Goal: Task Accomplishment & Management: Complete application form

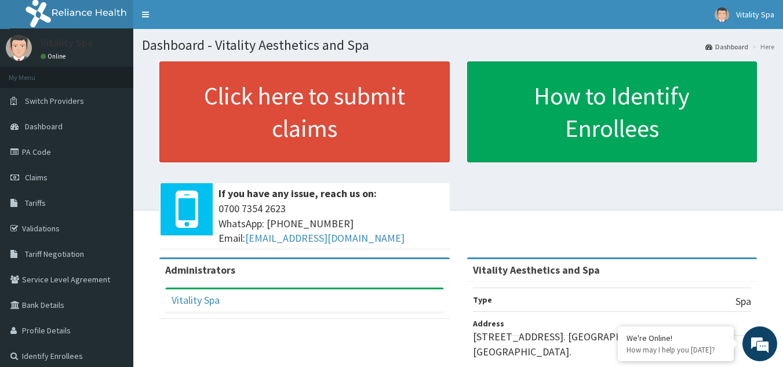
click at [150, 188] on div "Click here to submit claims If you have any issue, reach us on: 0700 7354 2623 …" at bounding box center [458, 159] width 633 height 196
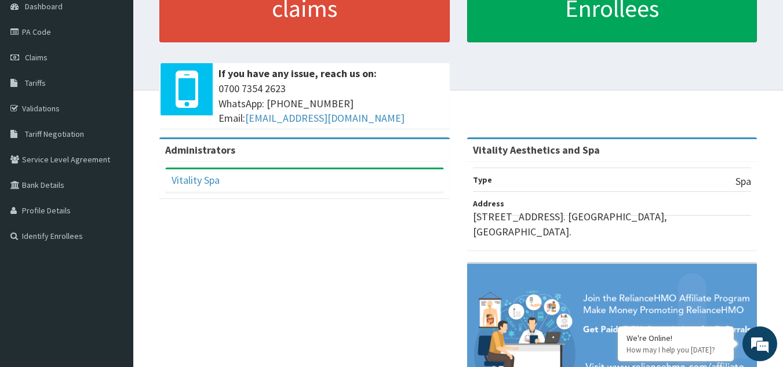
scroll to position [121, 0]
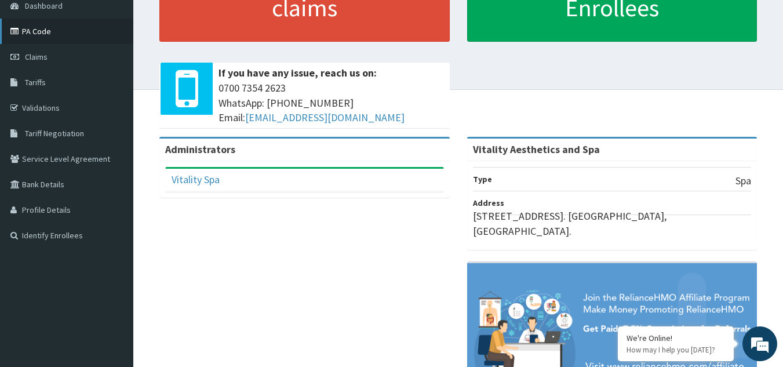
click at [37, 31] on link "PA Code" at bounding box center [66, 32] width 133 height 26
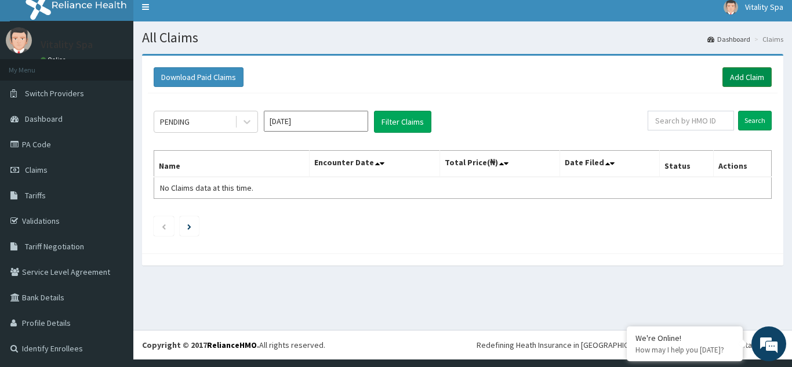
click at [731, 78] on link "Add Claim" at bounding box center [747, 77] width 49 height 20
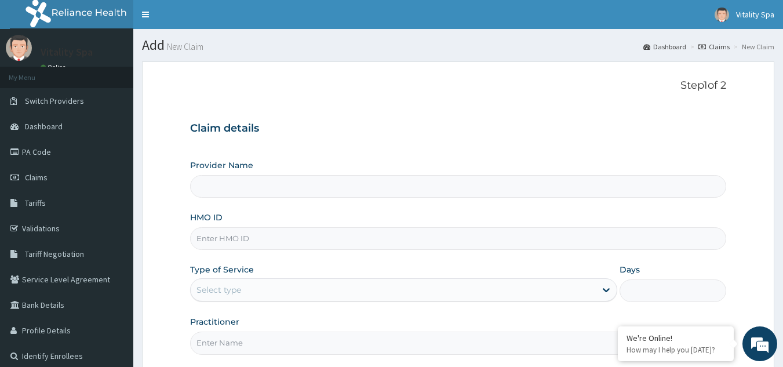
type input "Vitality Aesthetics and Spa"
type input "1"
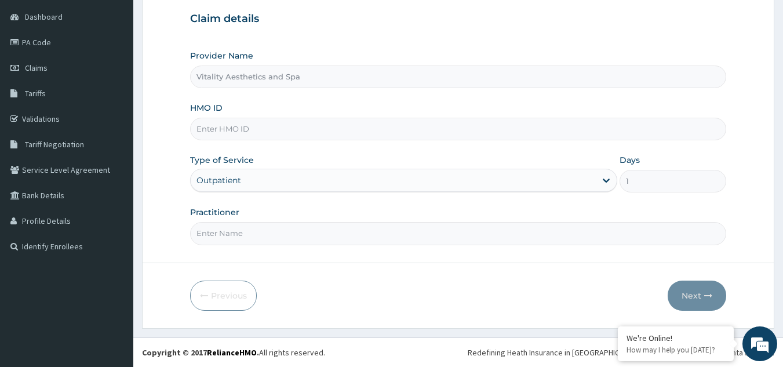
click at [245, 132] on input "HMO ID" at bounding box center [458, 129] width 537 height 23
paste input "PA/13EC1E"
type input "PA/13EC1E"
click at [287, 230] on input "Practitioner" at bounding box center [458, 233] width 537 height 23
type input "Grace"
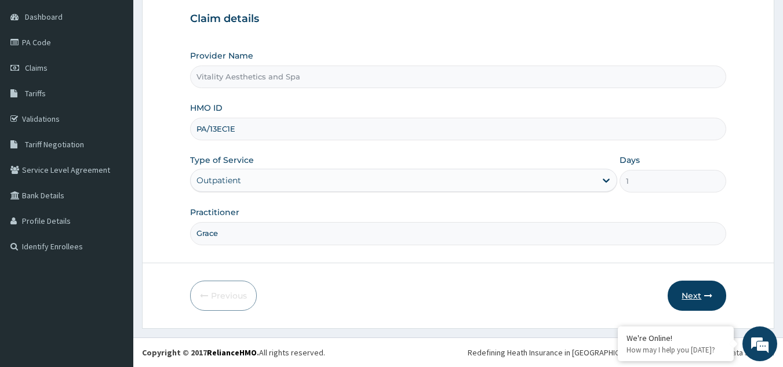
click at [690, 295] on button "Next" at bounding box center [697, 296] width 59 height 30
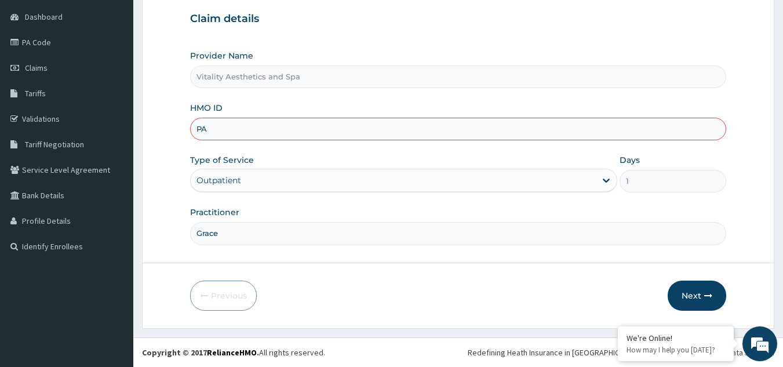
type input "P"
paste input "LGL/10240/A"
type input "LGL/10240/A"
click at [691, 308] on button "Next" at bounding box center [697, 296] width 59 height 30
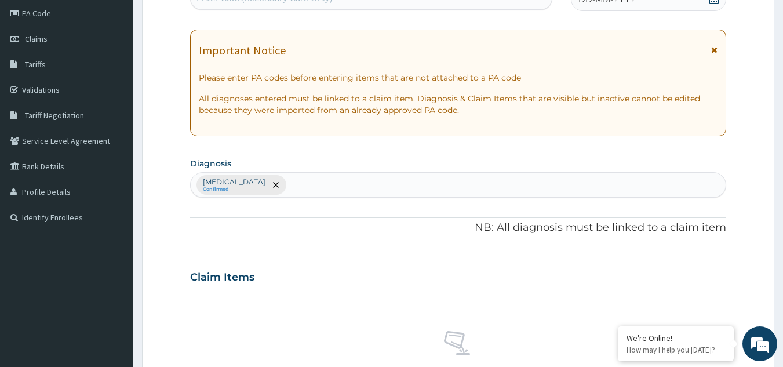
scroll to position [0, 0]
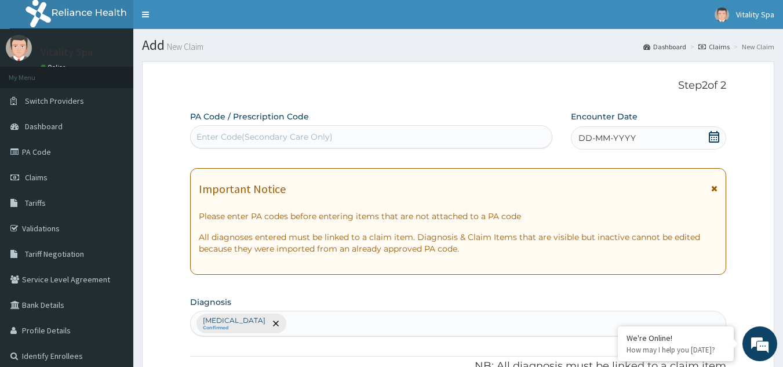
click at [309, 135] on div "Enter Code(Secondary Care Only)" at bounding box center [265, 137] width 136 height 12
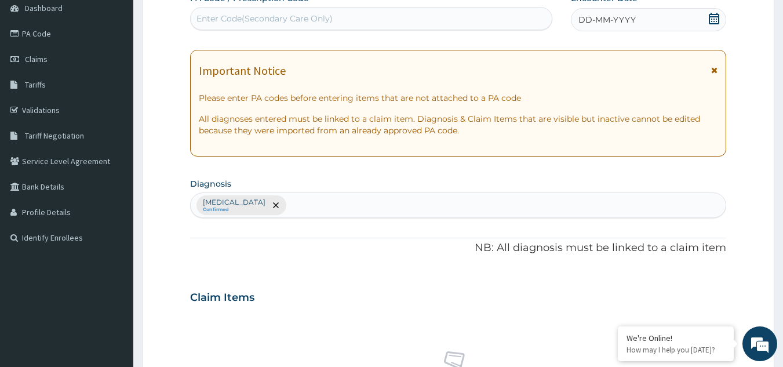
scroll to position [117, 0]
click at [395, 214] on div "Stress, not elsewhere classified Confirmed" at bounding box center [458, 207] width 537 height 26
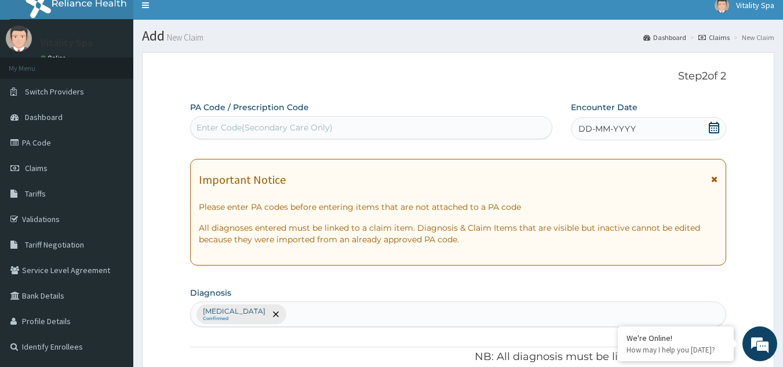
scroll to position [0, 0]
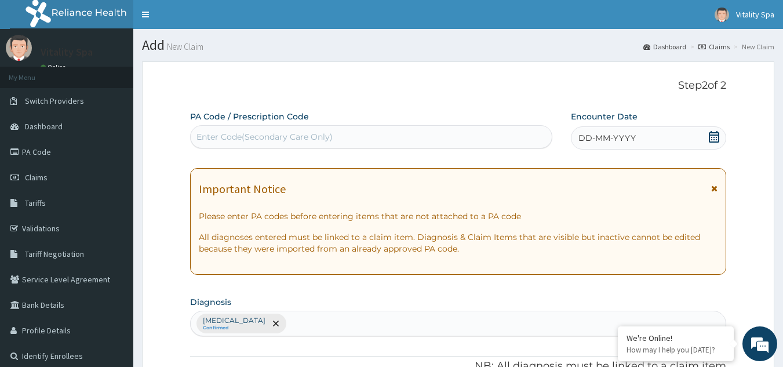
click at [332, 135] on div "Enter Code(Secondary Care Only)" at bounding box center [372, 137] width 362 height 19
click at [313, 131] on div "Enter Code(Secondary Care Only)" at bounding box center [265, 137] width 136 height 12
paste input "PA/13EC1E"
type input "PA/13EC1E"
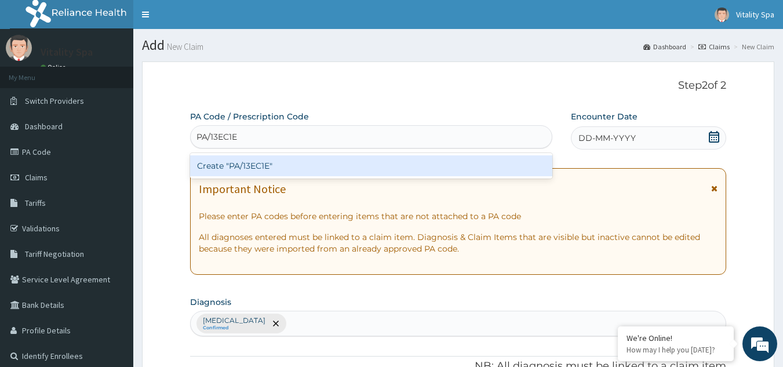
click at [296, 164] on div "Create "PA/13EC1E"" at bounding box center [371, 165] width 363 height 21
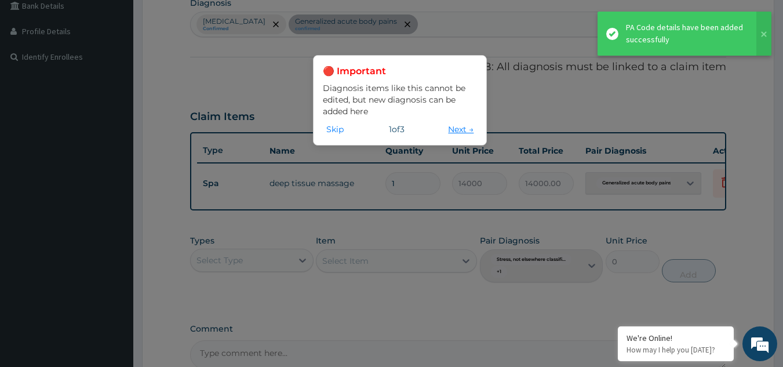
scroll to position [432, 0]
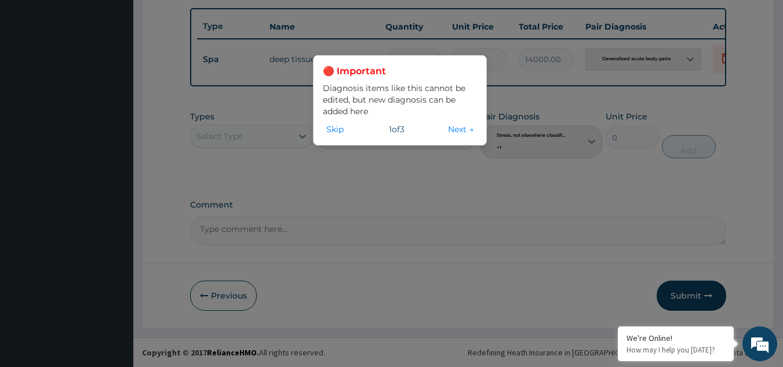
click at [708, 78] on div "🔴 Important Diagnosis items like this cannot be edited, but new diagnosis can b…" at bounding box center [391, 183] width 783 height 367
click at [460, 128] on button "Next →" at bounding box center [461, 129] width 32 height 13
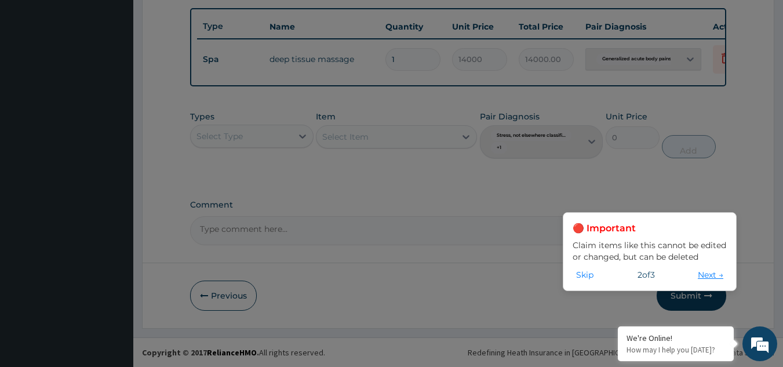
click at [716, 277] on button "Next →" at bounding box center [711, 275] width 32 height 13
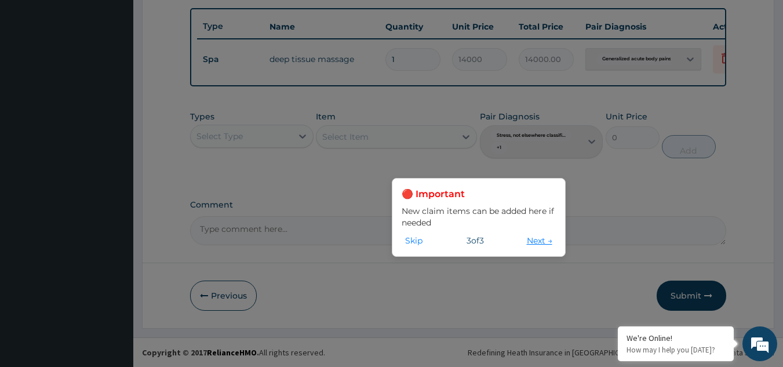
click at [546, 241] on button "Next →" at bounding box center [540, 240] width 32 height 13
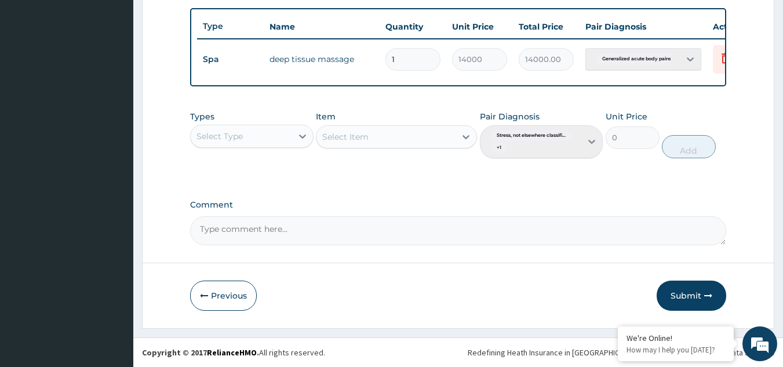
scroll to position [0, 45]
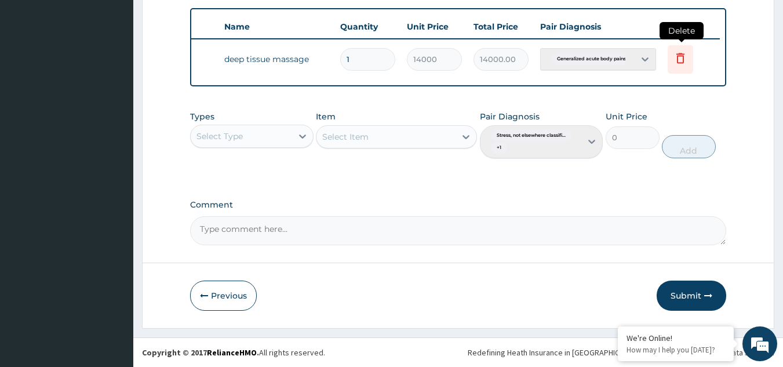
click at [683, 53] on icon at bounding box center [681, 58] width 14 height 14
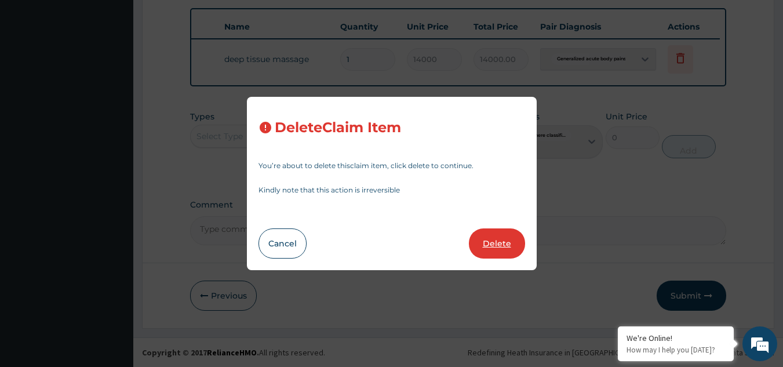
click at [509, 238] on button "Delete" at bounding box center [497, 243] width 56 height 30
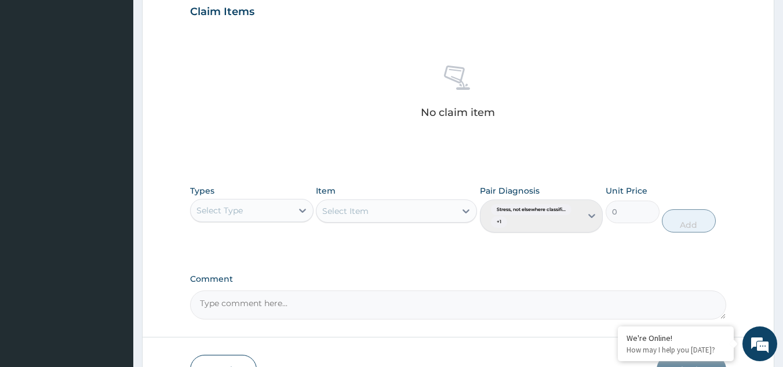
scroll to position [405, 0]
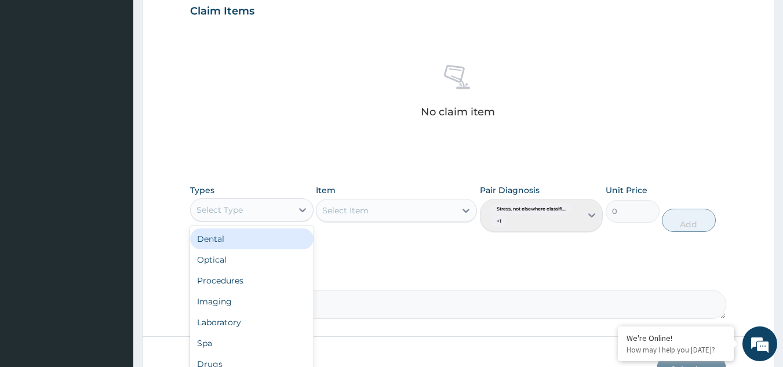
click at [267, 203] on div "Select Type" at bounding box center [241, 210] width 101 height 19
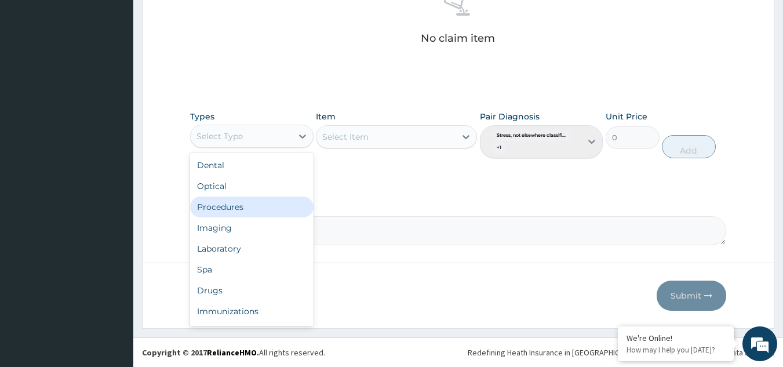
scroll to position [0, 0]
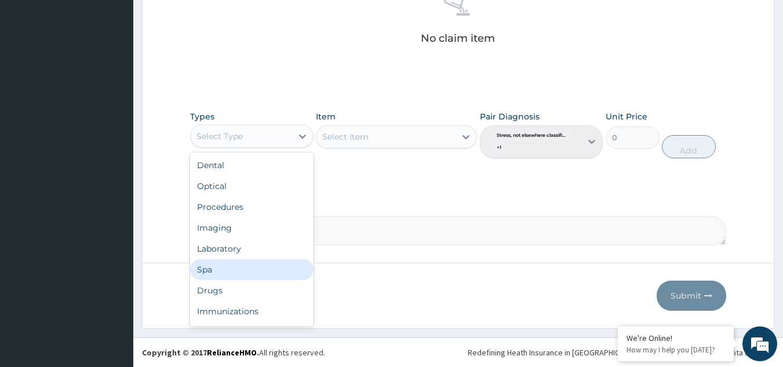
click at [227, 270] on div "Spa" at bounding box center [252, 269] width 124 height 21
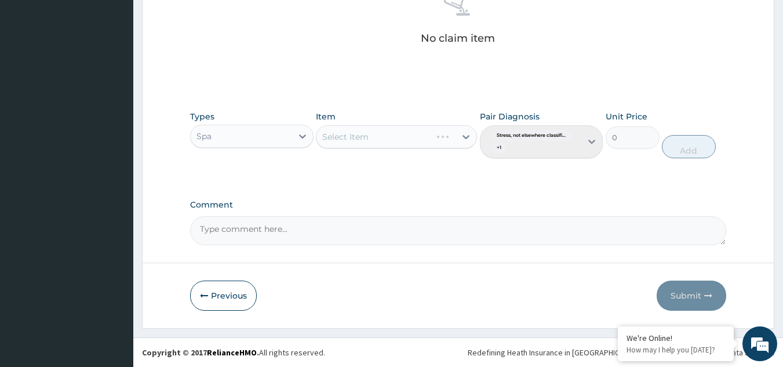
click at [375, 139] on div "Select Item" at bounding box center [396, 136] width 161 height 23
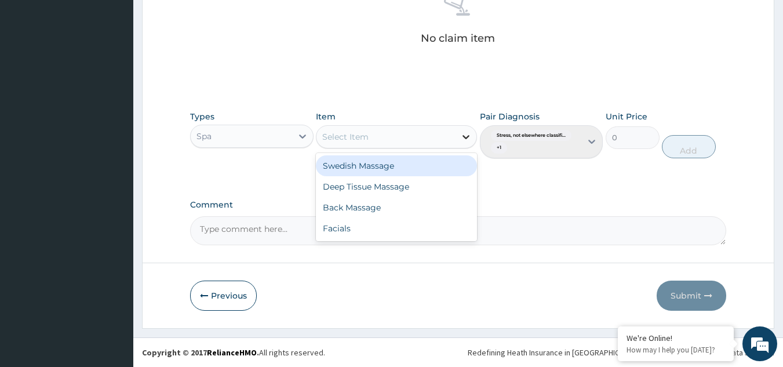
click at [464, 137] on icon at bounding box center [466, 137] width 7 height 4
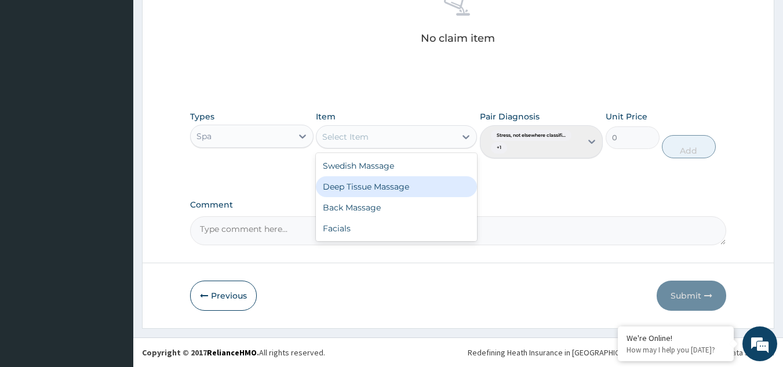
click at [395, 188] on div "Deep Tissue Massage" at bounding box center [396, 186] width 161 height 21
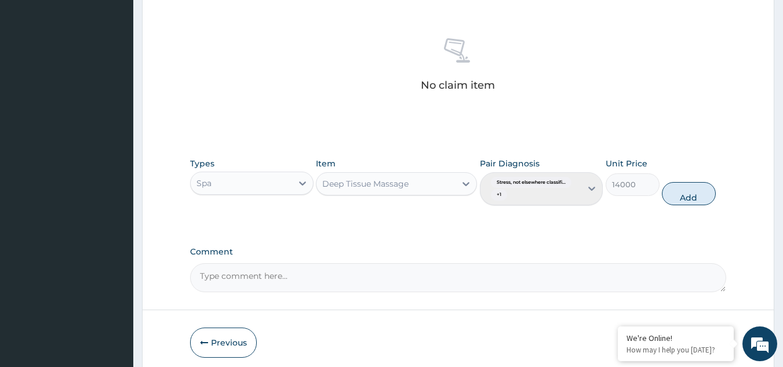
scroll to position [478, 0]
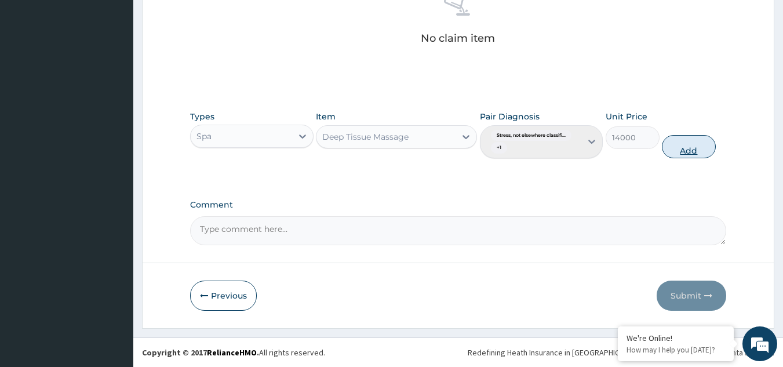
click at [694, 148] on button "Add" at bounding box center [689, 146] width 54 height 23
type input "0"
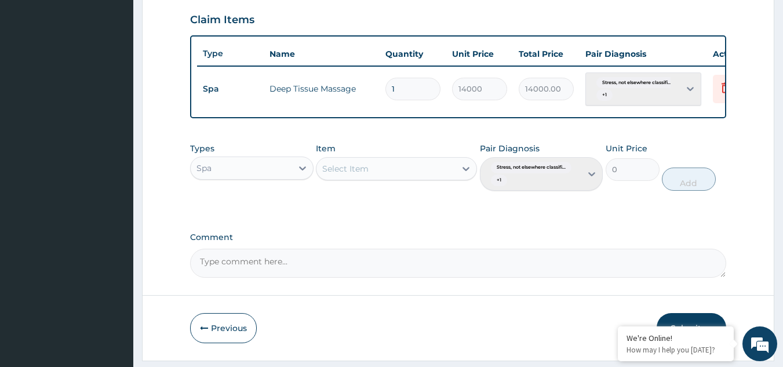
scroll to position [397, 0]
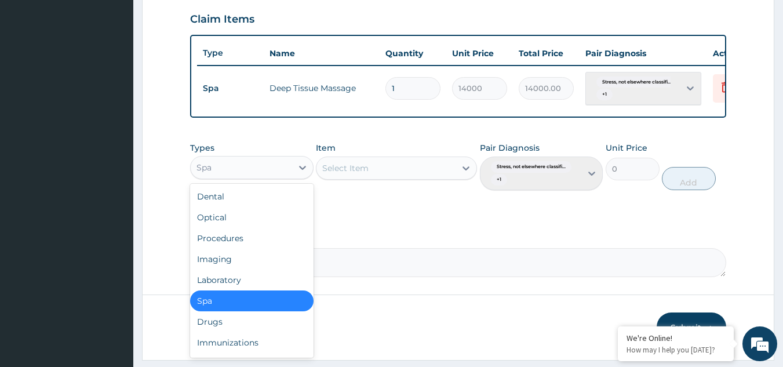
click at [245, 173] on div "Spa" at bounding box center [241, 167] width 101 height 19
click at [223, 311] on div "Spa" at bounding box center [252, 301] width 124 height 21
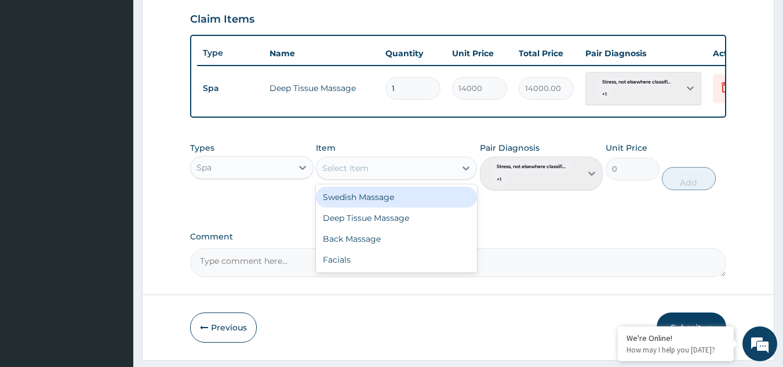
click at [366, 169] on div "Select Item" at bounding box center [386, 168] width 139 height 19
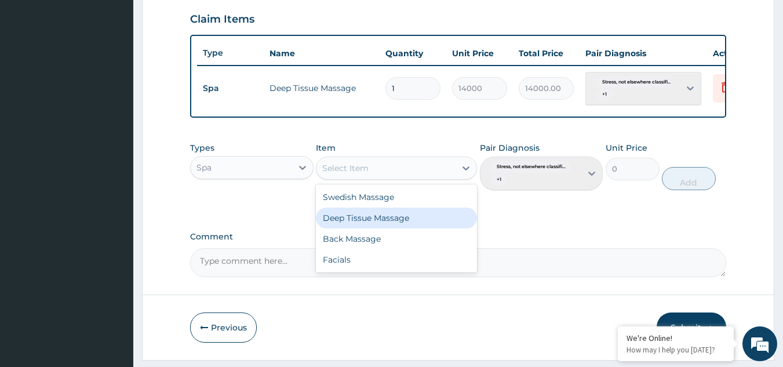
click at [360, 224] on div "Deep Tissue Massage" at bounding box center [396, 218] width 161 height 21
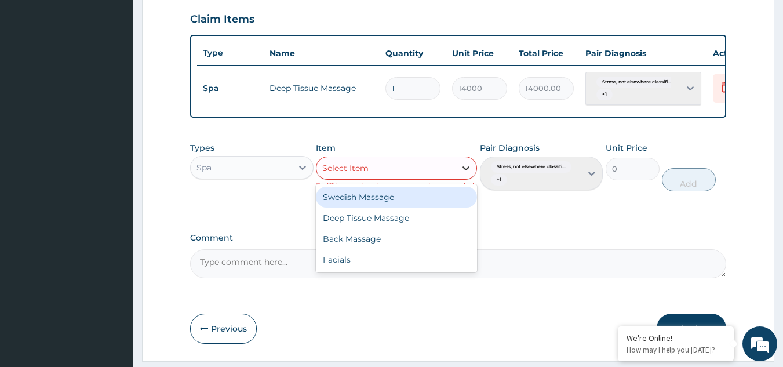
click at [471, 174] on icon at bounding box center [466, 168] width 12 height 12
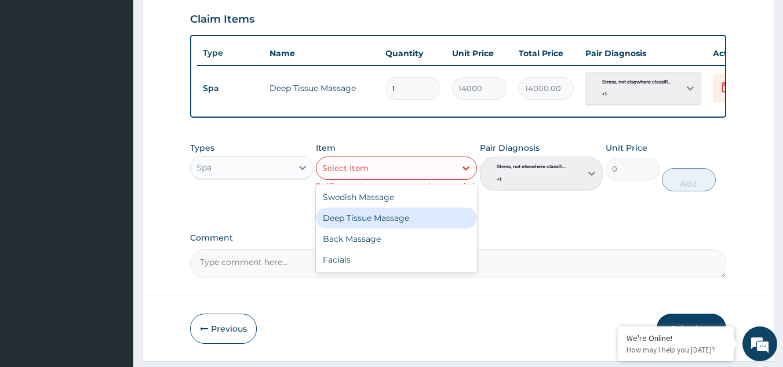
click at [410, 228] on div "Deep Tissue Massage" at bounding box center [396, 218] width 161 height 21
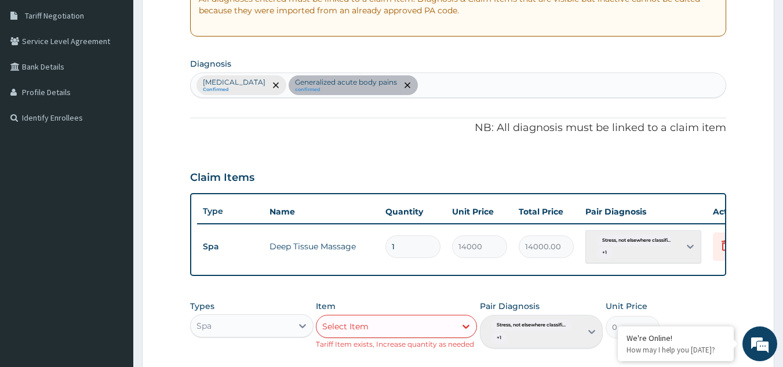
scroll to position [227, 0]
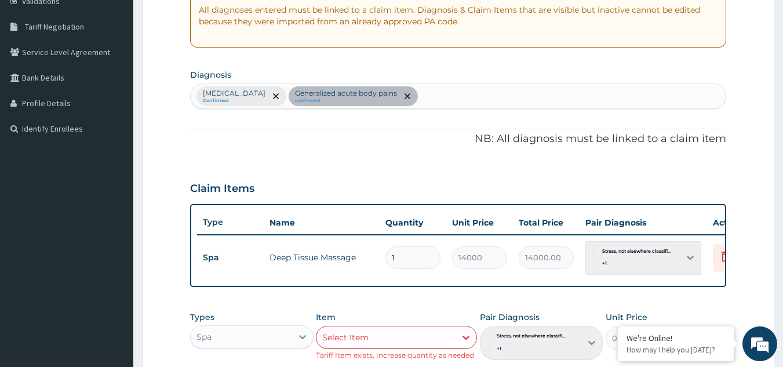
click at [273, 95] on div "Stress, not elsewhere classified Confirmed Generalized acute body pains confirm…" at bounding box center [458, 97] width 537 height 26
click at [365, 93] on div "Stress, not elsewhere classified Confirmed Generalized acute body pains confirm…" at bounding box center [458, 97] width 537 height 26
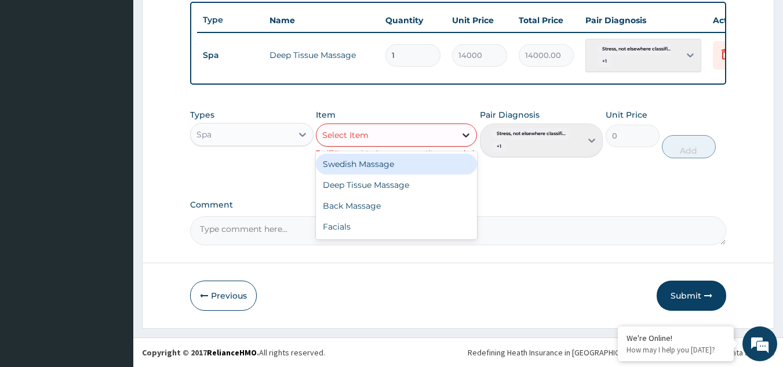
click at [463, 139] on icon at bounding box center [466, 135] width 12 height 12
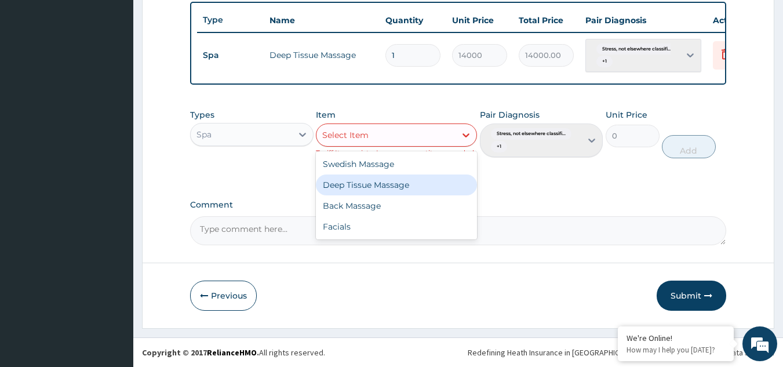
click at [406, 180] on div "Deep Tissue Massage" at bounding box center [396, 185] width 161 height 21
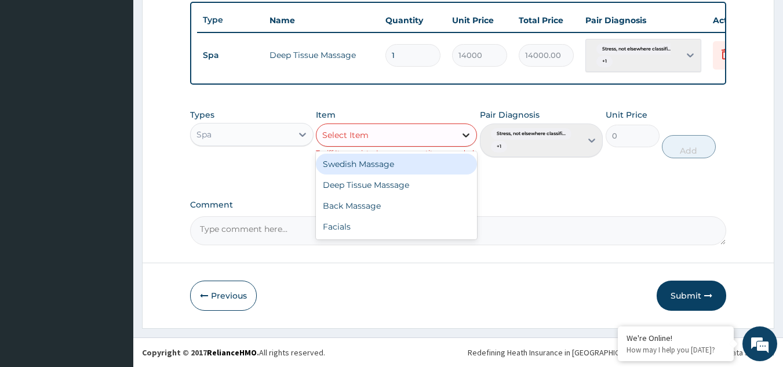
click at [470, 142] on div at bounding box center [466, 135] width 21 height 21
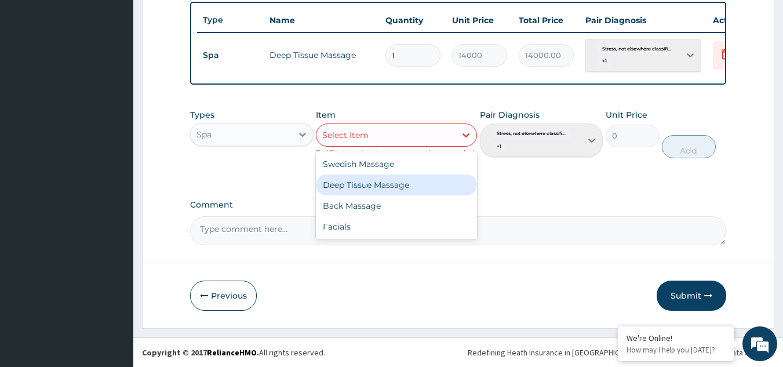
click at [423, 187] on div "Deep Tissue Massage" at bounding box center [396, 185] width 161 height 21
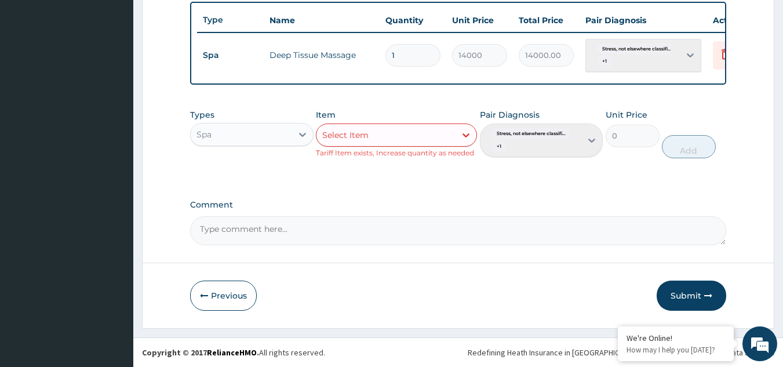
click at [594, 141] on div "Pair Diagnosis Stress, not elsewhere classifi... + 1" at bounding box center [542, 133] width 124 height 49
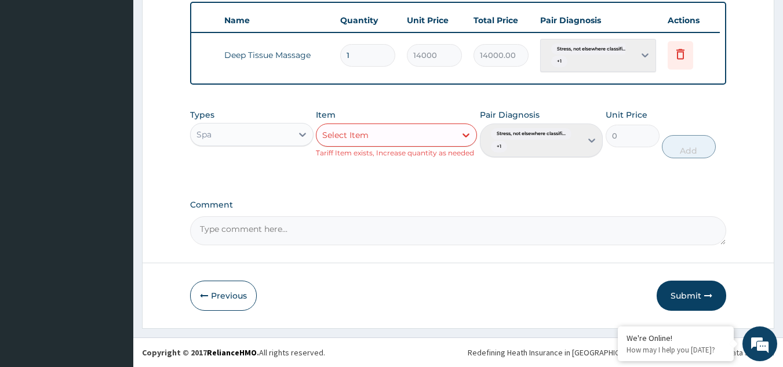
scroll to position [0, 0]
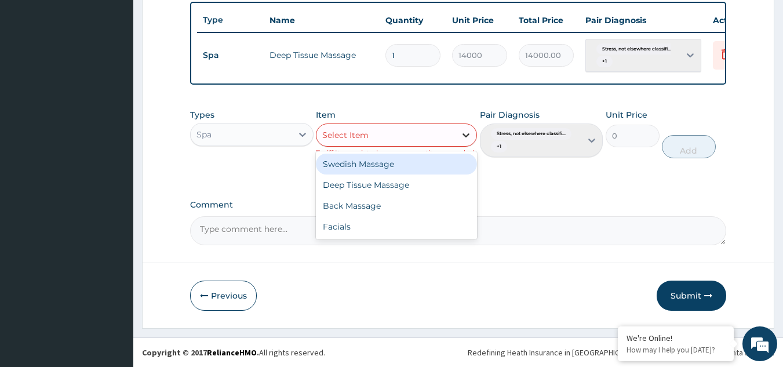
click at [463, 137] on icon at bounding box center [466, 135] width 12 height 12
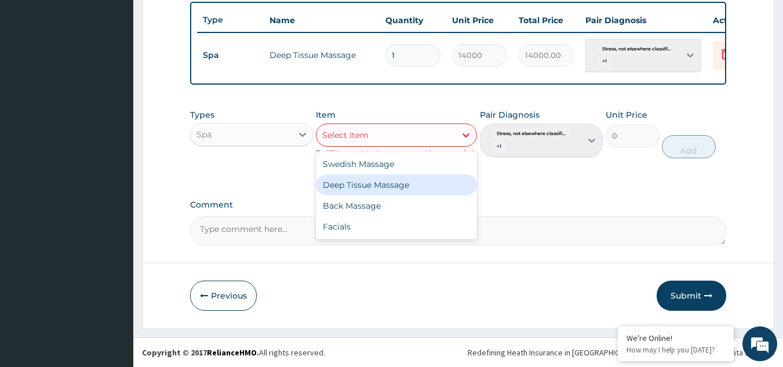
click at [425, 184] on div "Deep Tissue Massage" at bounding box center [396, 185] width 161 height 21
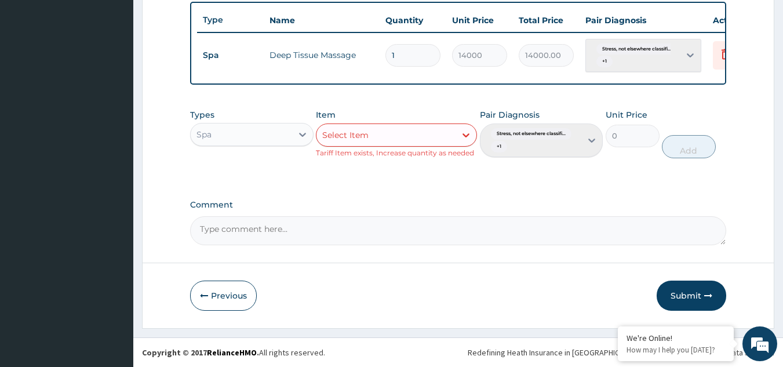
click at [593, 143] on div "Pair Diagnosis Stress, not elsewhere classifi... + 1" at bounding box center [542, 133] width 124 height 49
click at [445, 164] on div "Types Spa Item Select Item Tariff Item exists, Increase quantity as needed Pair…" at bounding box center [458, 133] width 537 height 61
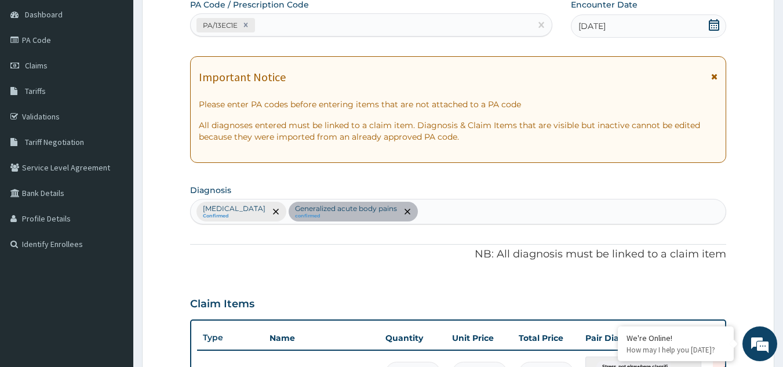
scroll to position [111, 0]
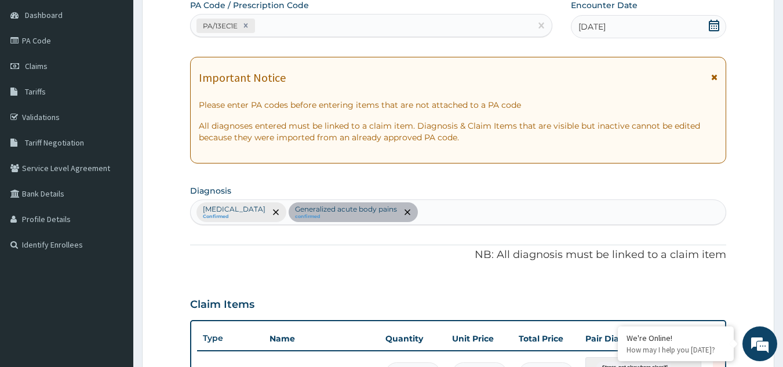
click at [284, 216] on div "Stress, not elsewhere classified Confirmed Generalized acute body pains confirm…" at bounding box center [458, 212] width 537 height 26
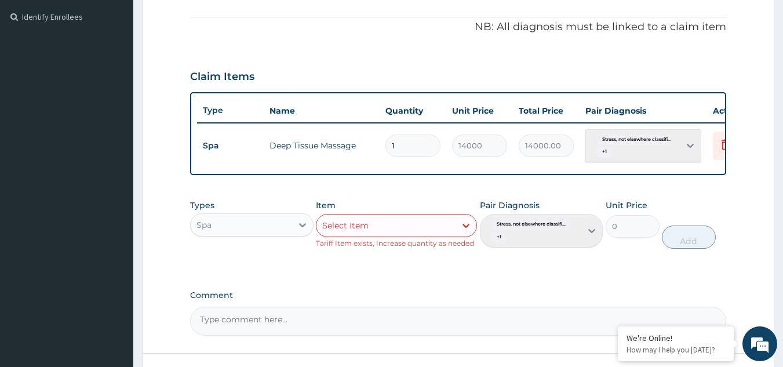
scroll to position [438, 0]
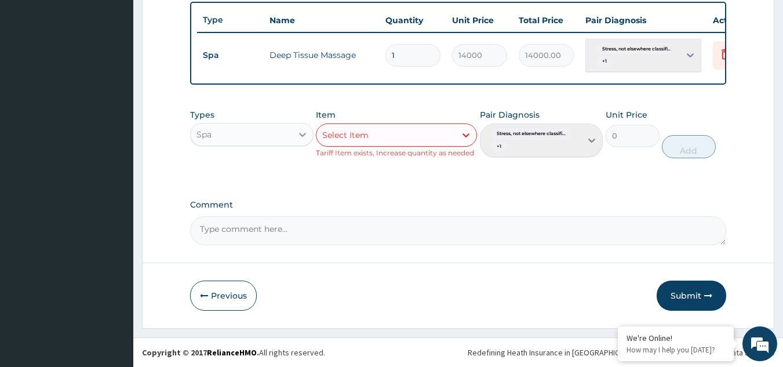
click at [309, 135] on div at bounding box center [302, 134] width 21 height 21
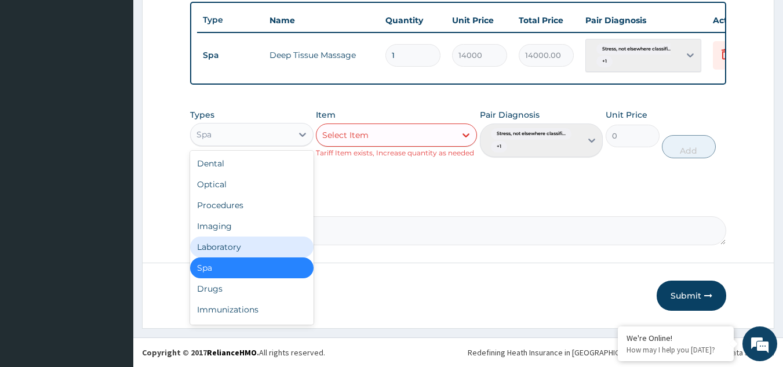
scroll to position [39, 0]
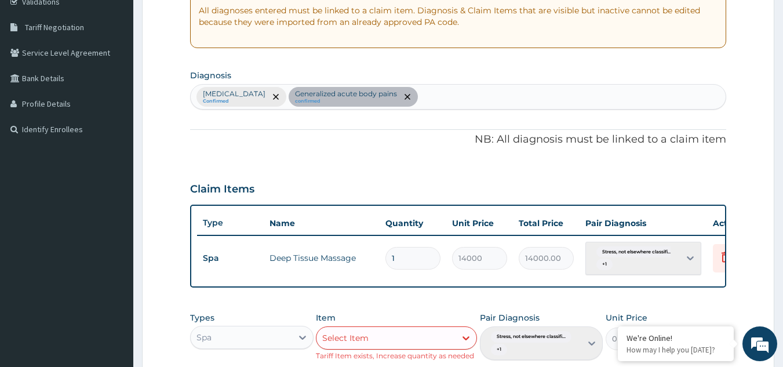
scroll to position [238, 0]
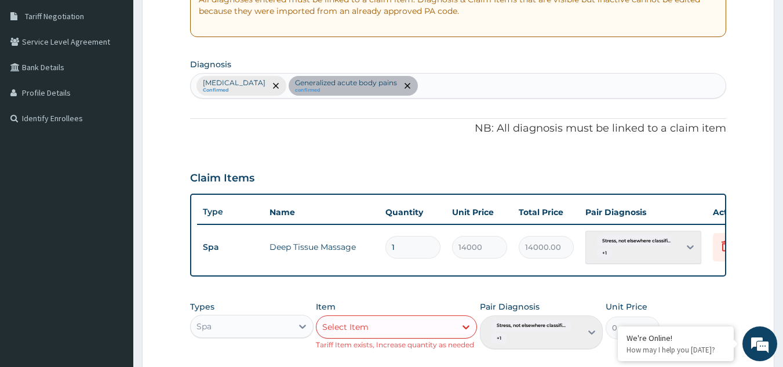
click at [453, 85] on div "Stress, not elsewhere classified Confirmed Generalized acute body pains confirm…" at bounding box center [458, 86] width 537 height 26
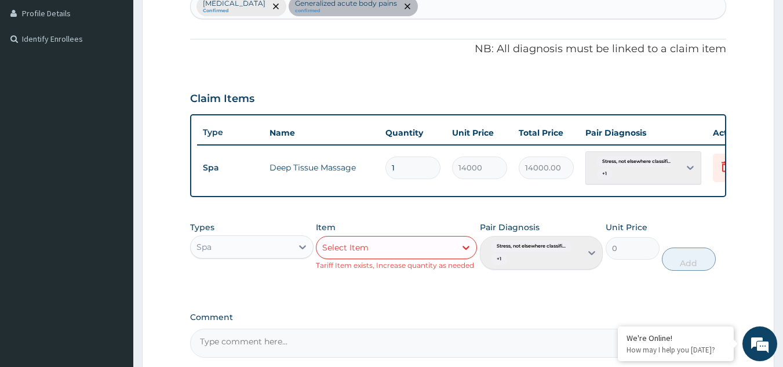
scroll to position [318, 0]
click at [304, 249] on icon at bounding box center [302, 247] width 7 height 4
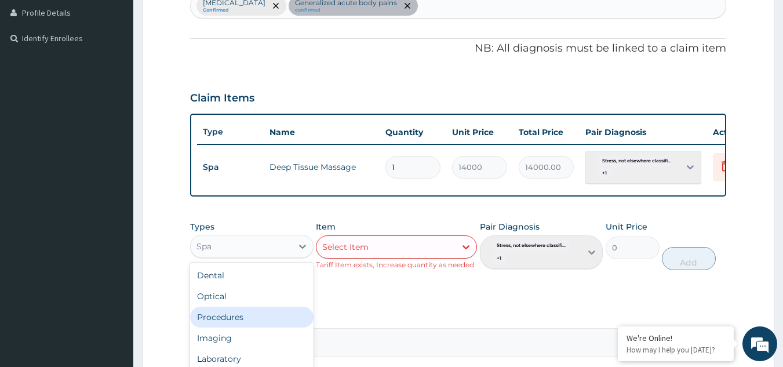
scroll to position [39, 0]
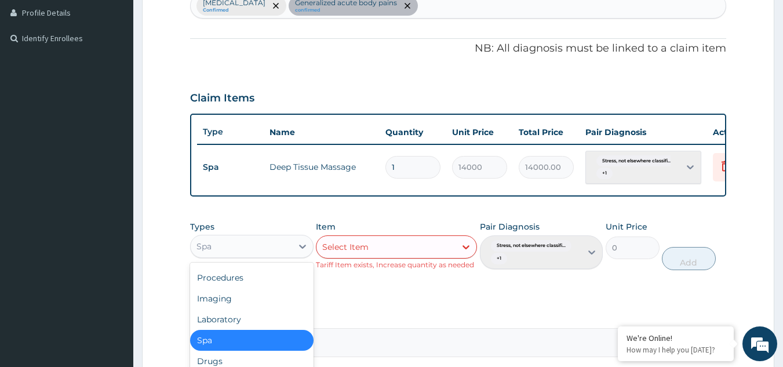
click at [228, 351] on div "Spa" at bounding box center [252, 340] width 124 height 21
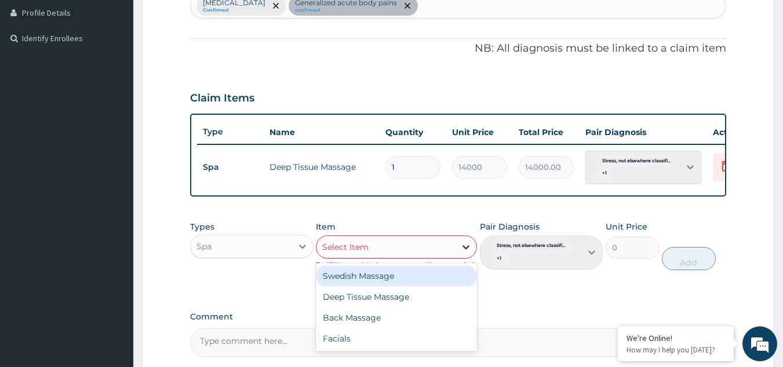
click at [465, 253] on icon at bounding box center [466, 247] width 12 height 12
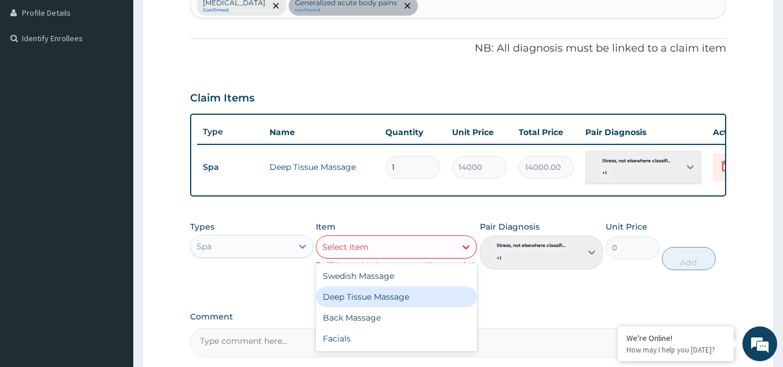
click at [390, 307] on div "Deep Tissue Massage" at bounding box center [396, 296] width 161 height 21
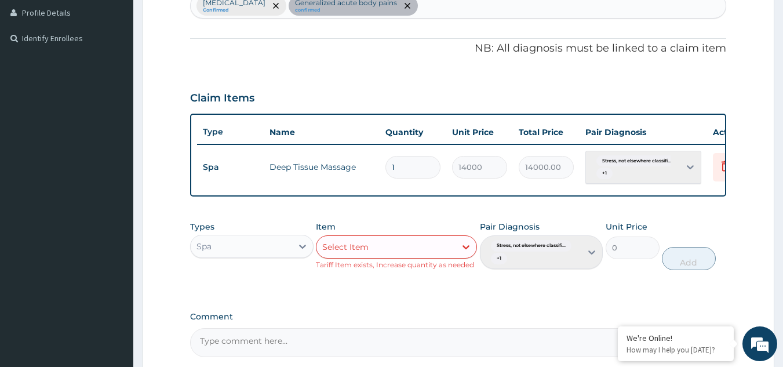
click at [590, 262] on div "Pair Diagnosis Stress, not elsewhere classifi... + 1" at bounding box center [542, 245] width 124 height 49
click at [504, 269] on div "Pair Diagnosis Stress, not elsewhere classifi... + 1" at bounding box center [542, 245] width 124 height 49
click at [740, 133] on form "Step 2 of 2 PA Code / Prescription Code PA/13EC1E Encounter Date 17-09-2025 Imp…" at bounding box center [458, 92] width 633 height 697
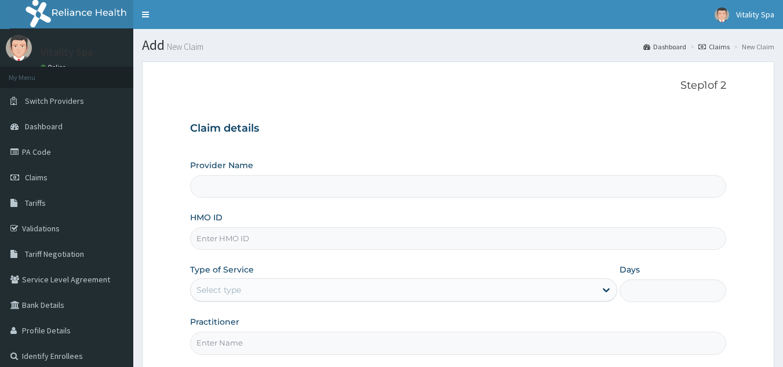
scroll to position [110, 0]
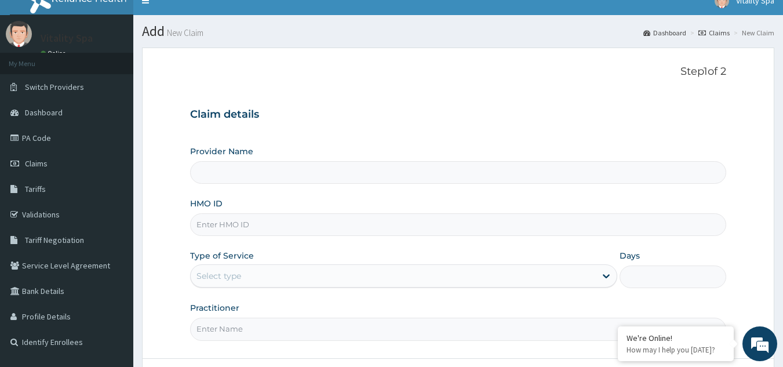
type input "Vitality Aesthetics and Spa"
type input "1"
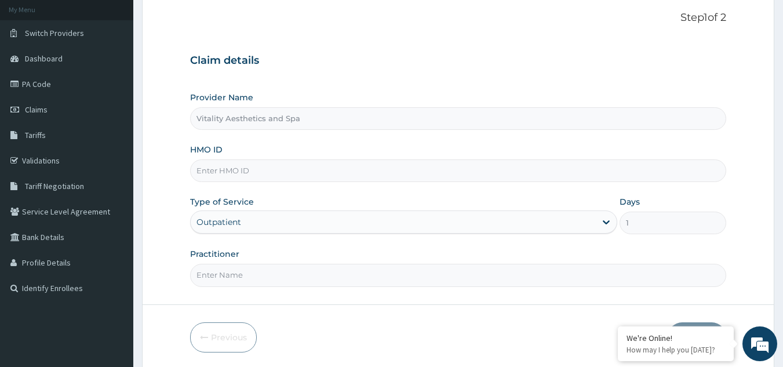
scroll to position [0, 0]
click at [285, 180] on input "HMO ID" at bounding box center [458, 170] width 537 height 23
paste input "LGL/10240/A"
type input "LGL/10240/A"
click at [242, 269] on input "Practitioner" at bounding box center [458, 275] width 537 height 23
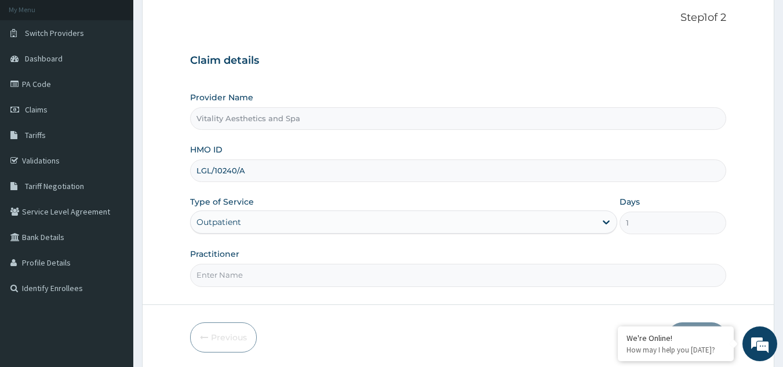
type input "Grace"
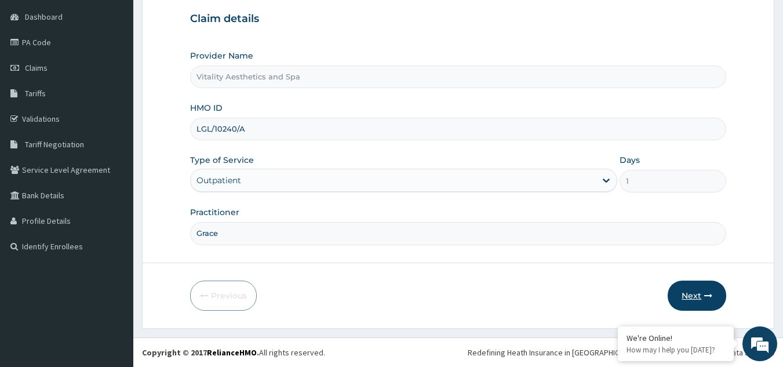
click at [688, 302] on button "Next" at bounding box center [697, 296] width 59 height 30
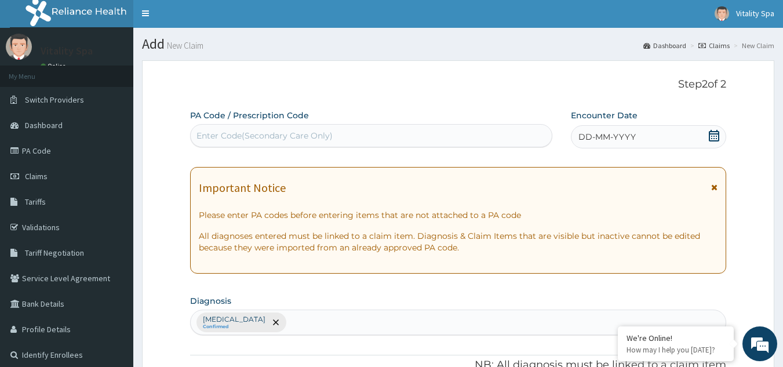
scroll to position [0, 0]
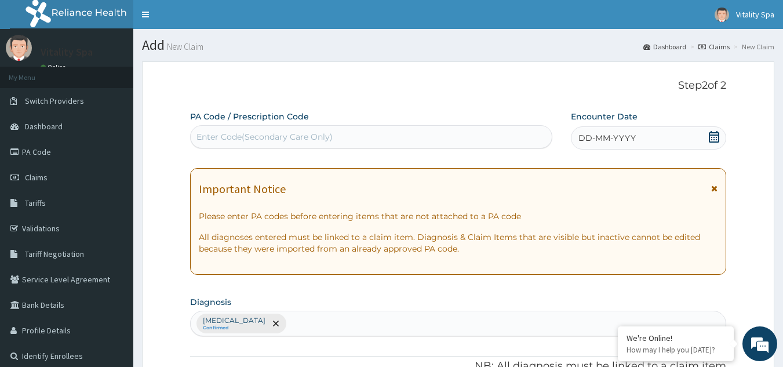
click at [332, 137] on div "Enter Code(Secondary Care Only)" at bounding box center [372, 137] width 362 height 19
click at [270, 134] on div "Enter Code(Secondary Care Only)" at bounding box center [265, 137] width 136 height 12
paste input "PA/13EC1E"
type input "PA/13EC1E"
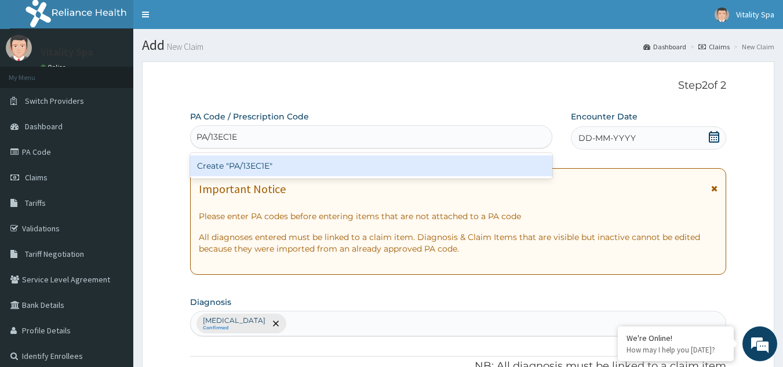
click at [273, 162] on div "Create "PA/13EC1E"" at bounding box center [371, 165] width 363 height 21
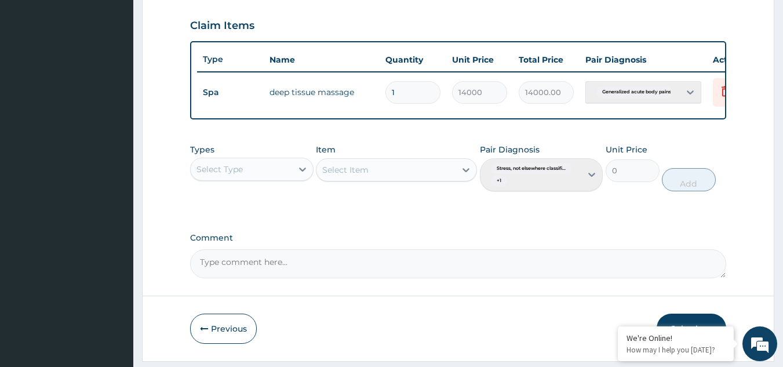
scroll to position [391, 0]
click at [383, 212] on div "Types Select Type Item Select Item Pair Diagnosis Stress, not elsewhere classif…" at bounding box center [458, 175] width 537 height 77
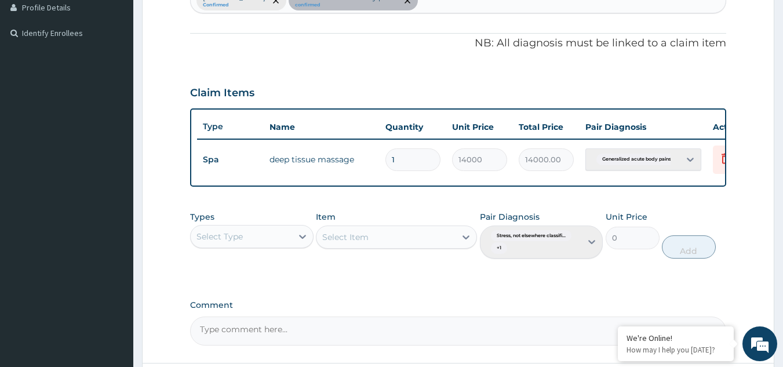
scroll to position [0, 45]
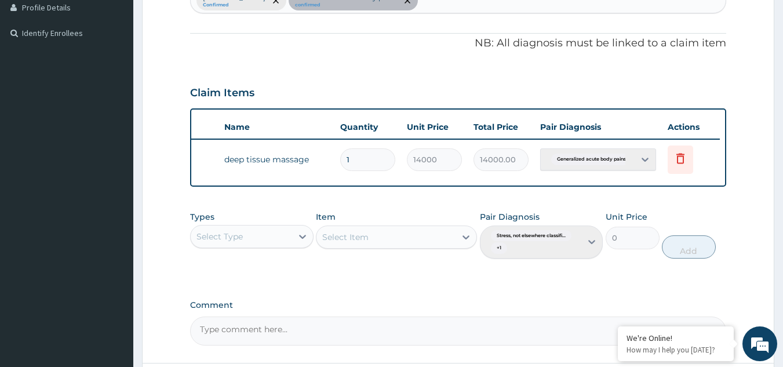
click at [644, 161] on div "Generalized acute body pains" at bounding box center [599, 159] width 116 height 22
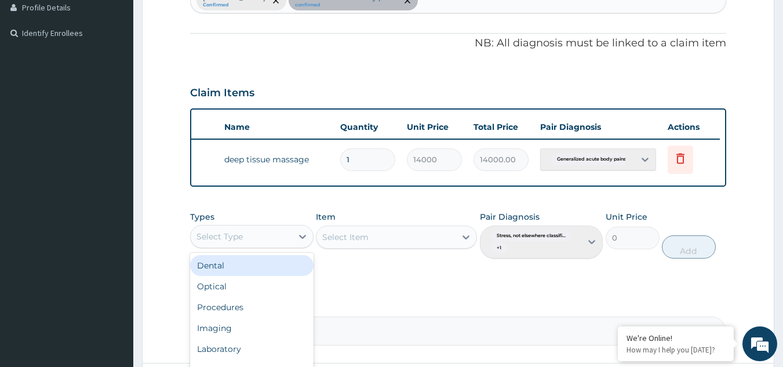
click at [237, 242] on div "Select Type" at bounding box center [220, 237] width 46 height 12
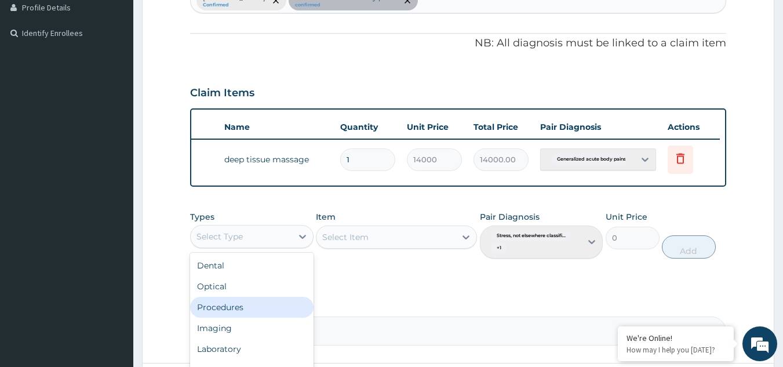
scroll to position [39, 0]
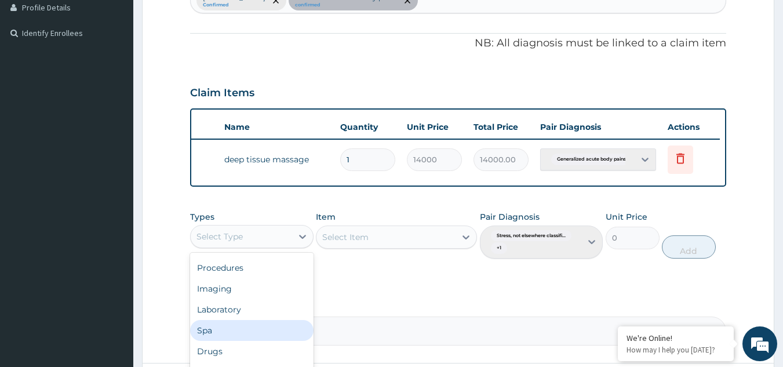
click at [212, 341] on div "Spa" at bounding box center [252, 330] width 124 height 21
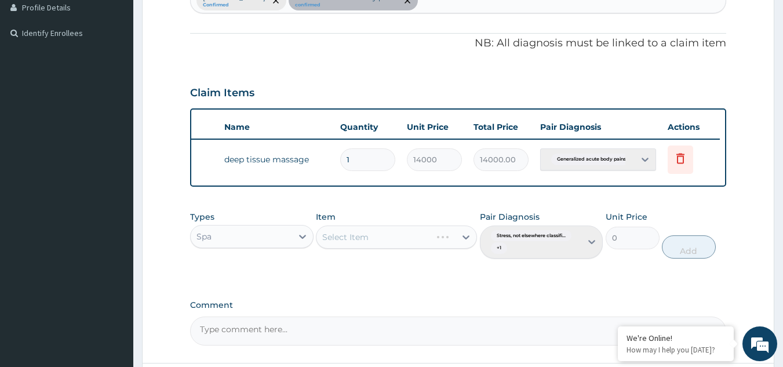
click at [382, 246] on div "Select Item" at bounding box center [396, 237] width 161 height 23
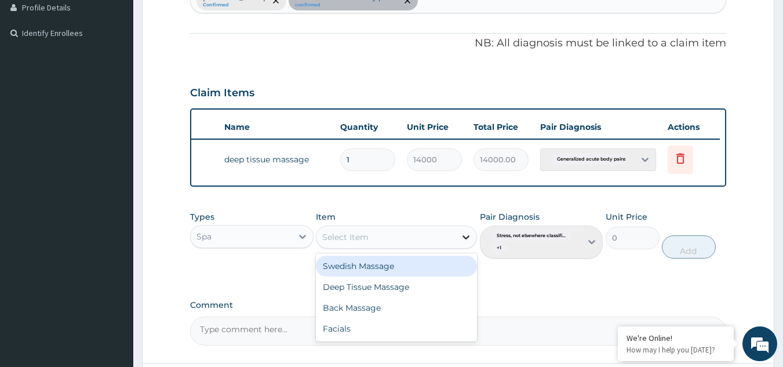
click at [461, 243] on icon at bounding box center [466, 237] width 12 height 12
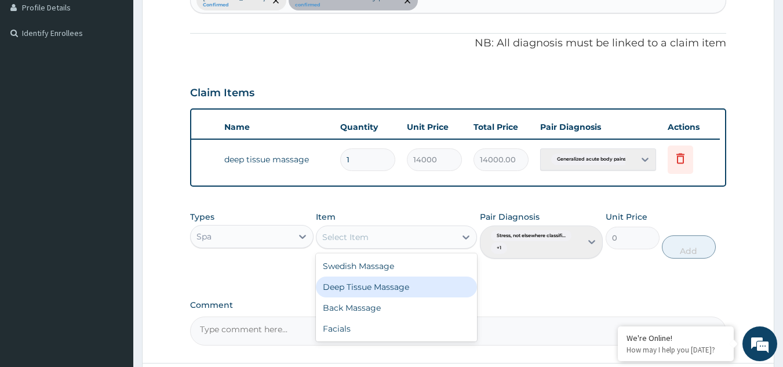
click at [383, 298] on div "Deep Tissue Massage" at bounding box center [396, 287] width 161 height 21
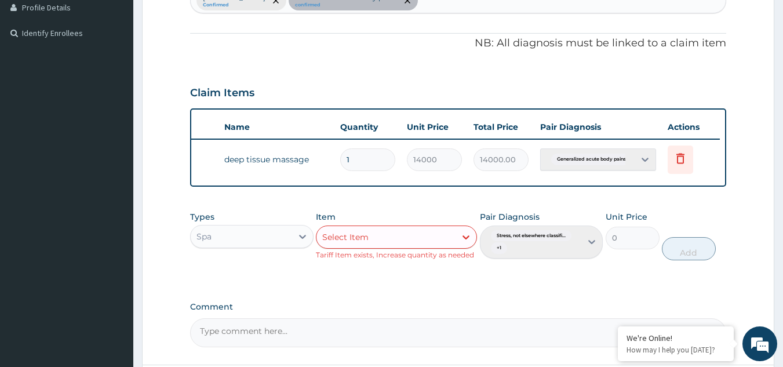
click at [519, 284] on div "Types Spa Item Select Item Tariff Item exists, Increase quantity as needed Pair…" at bounding box center [458, 244] width 537 height 78
click at [373, 278] on div "Types Spa Item Select Item Tariff Item exists, Increase quantity as needed Pair…" at bounding box center [458, 244] width 537 height 78
click at [682, 163] on icon at bounding box center [681, 158] width 8 height 10
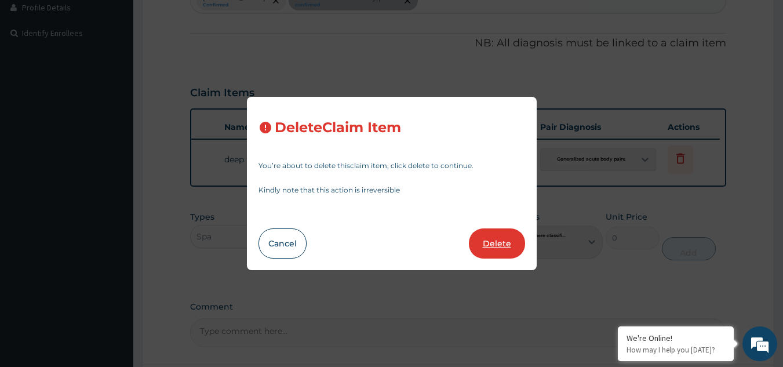
click at [503, 252] on button "Delete" at bounding box center [497, 243] width 56 height 30
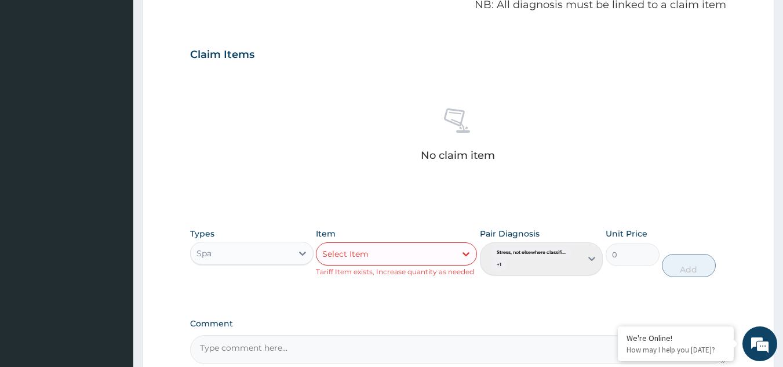
scroll to position [361, 0]
click at [300, 256] on icon at bounding box center [303, 254] width 12 height 12
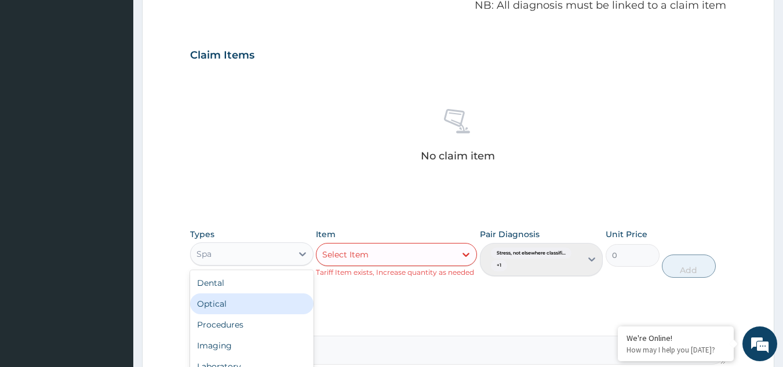
scroll to position [39, 0]
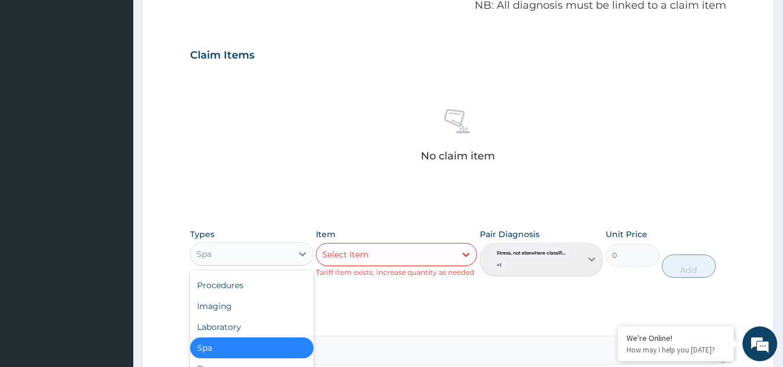
click at [251, 353] on div "Spa" at bounding box center [252, 348] width 124 height 21
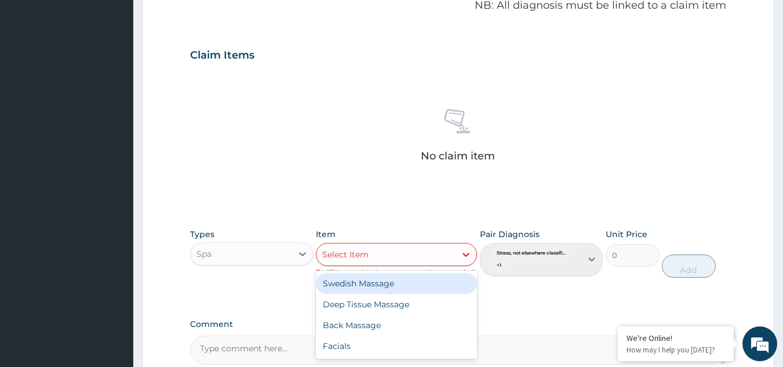
click at [407, 253] on div "Select Item" at bounding box center [386, 254] width 139 height 19
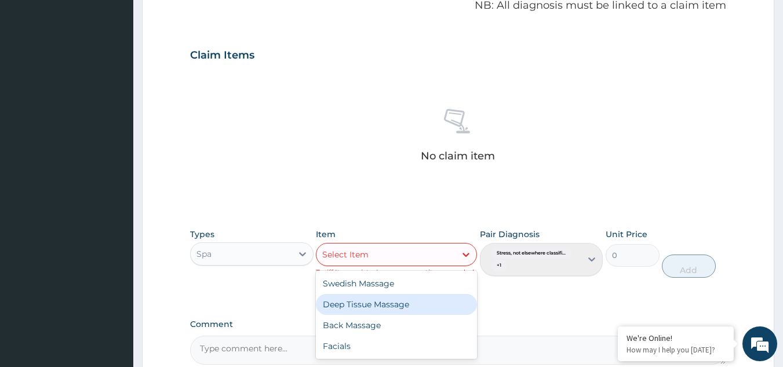
click at [372, 304] on div "Deep Tissue Massage" at bounding box center [396, 304] width 161 height 21
type input "14000"
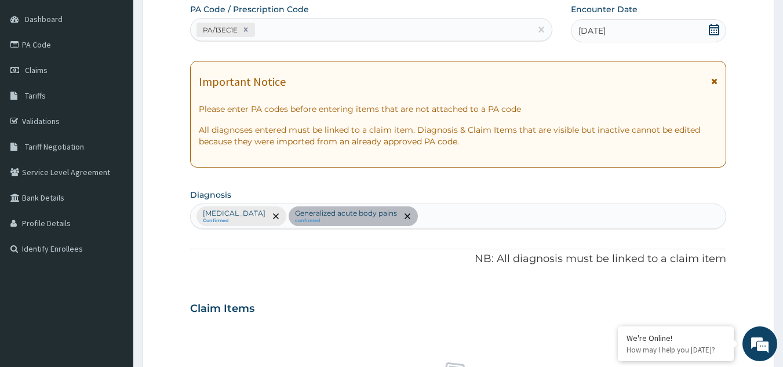
scroll to position [108, 0]
click at [713, 81] on icon at bounding box center [715, 81] width 6 height 8
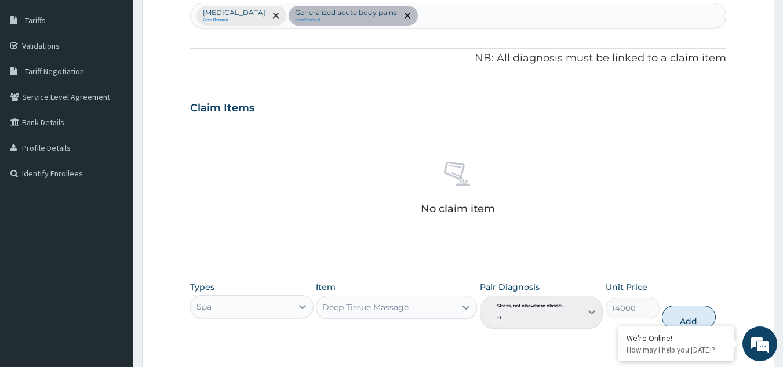
scroll to position [182, 0]
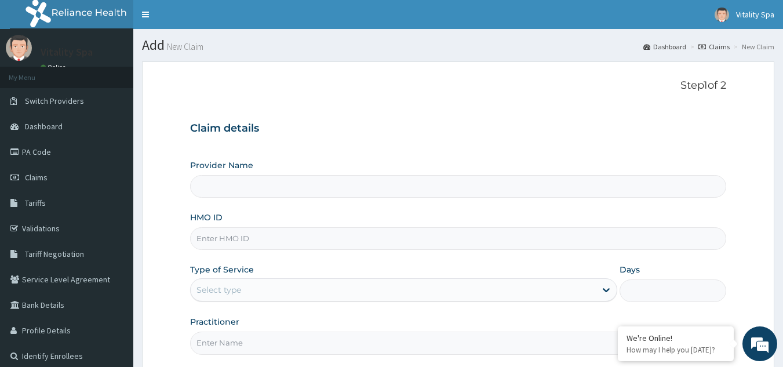
scroll to position [110, 0]
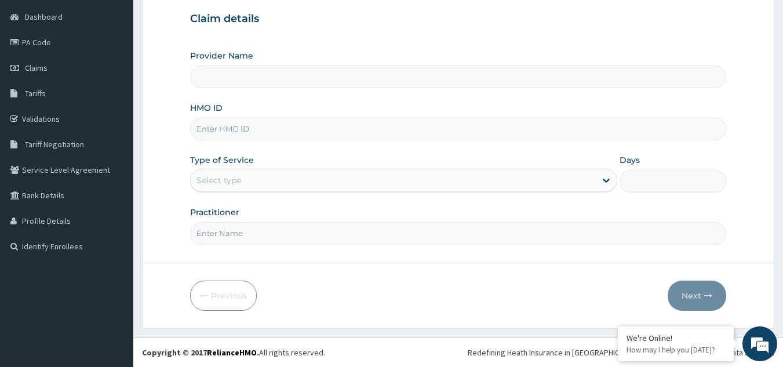
type input "Vitality Aesthetics and Spa"
type input "1"
click at [224, 133] on input "HMO ID" at bounding box center [458, 129] width 537 height 23
paste input "LGL/10240/A"
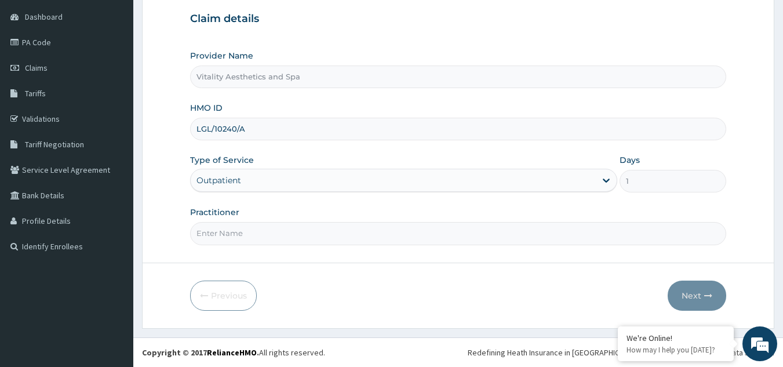
type input "LGL/10240/A"
click at [285, 236] on input "Practitioner" at bounding box center [458, 233] width 537 height 23
type input "Grace"
click at [710, 295] on icon "button" at bounding box center [709, 296] width 8 height 8
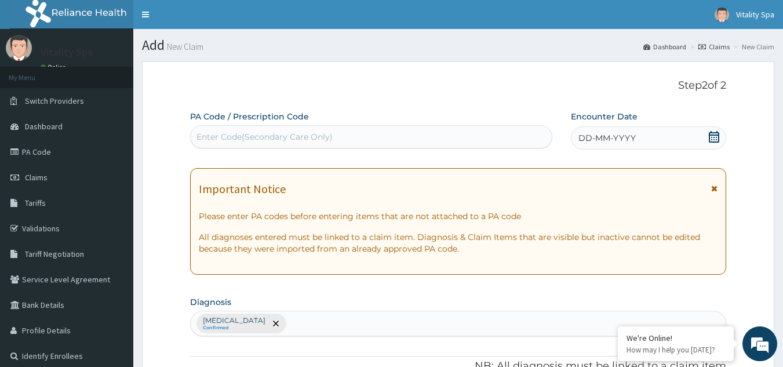
click at [260, 130] on div "Enter Code(Secondary Care Only)" at bounding box center [372, 137] width 362 height 19
paste input "PA/13EC1E"
type input "PA/13EC1E"
click at [260, 130] on div "Enter Code(Secondary Care Only)" at bounding box center [372, 137] width 362 height 19
click at [251, 129] on div "Enter Code(Secondary Care Only)" at bounding box center [372, 137] width 362 height 19
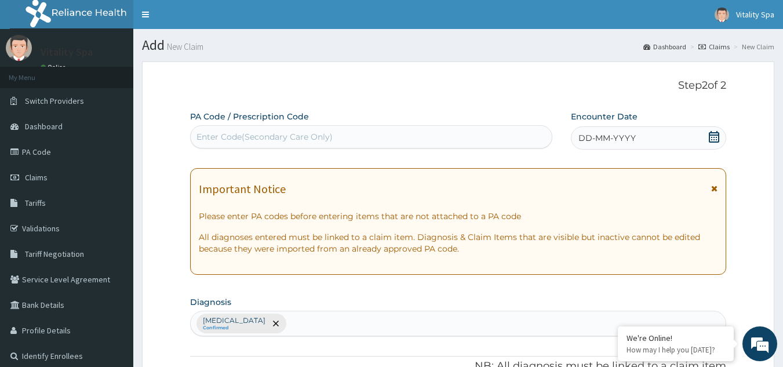
paste input "PA/13EC1E"
type input "PA/13EC1E"
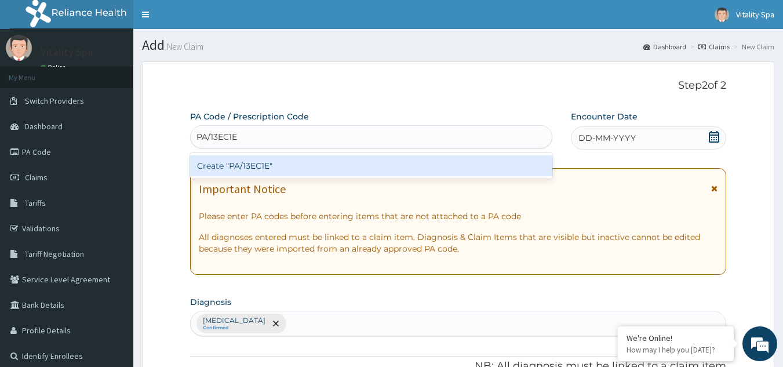
click at [297, 164] on div "Create "PA/13EC1E"" at bounding box center [371, 165] width 363 height 21
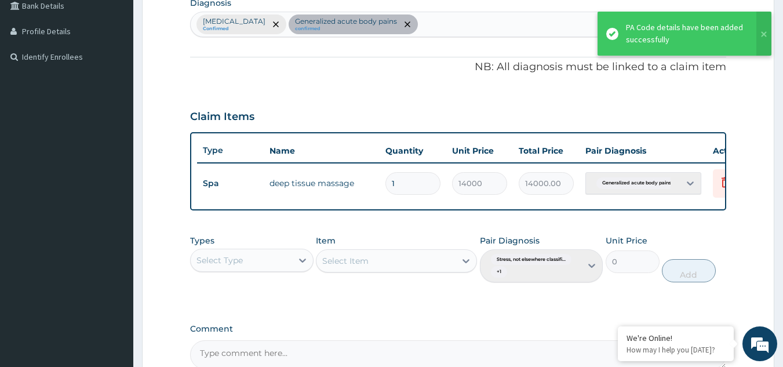
type input "0"
type input "0.00"
type input "1"
type input "14000.00"
type input "0"
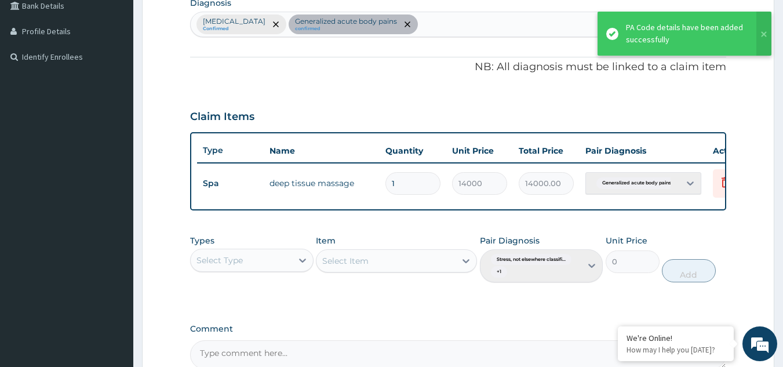
type input "0.00"
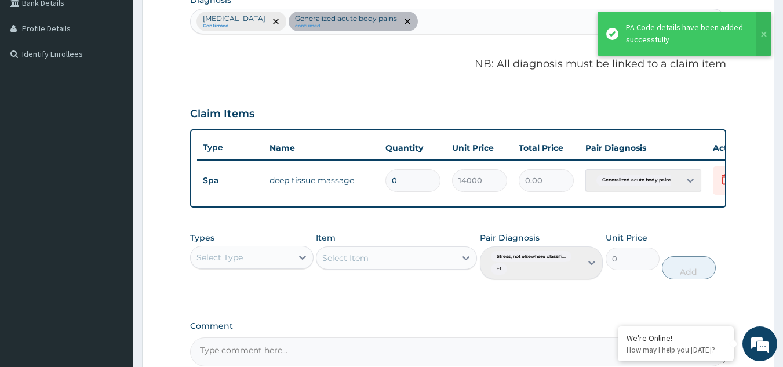
type input "1"
type input "14000.00"
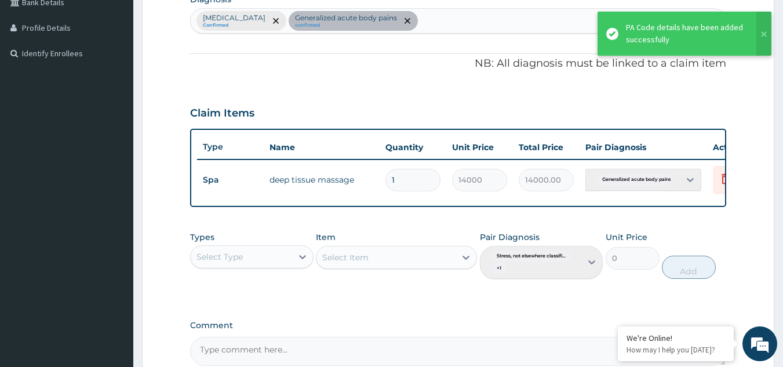
type input "0"
type input "0.00"
type input "1"
type input "14000.00"
type input "0"
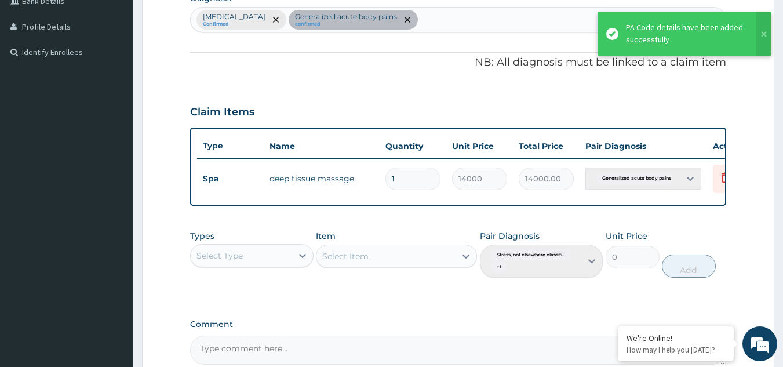
type input "0.00"
type input "1"
type input "14000.00"
type input "0"
type input "0.00"
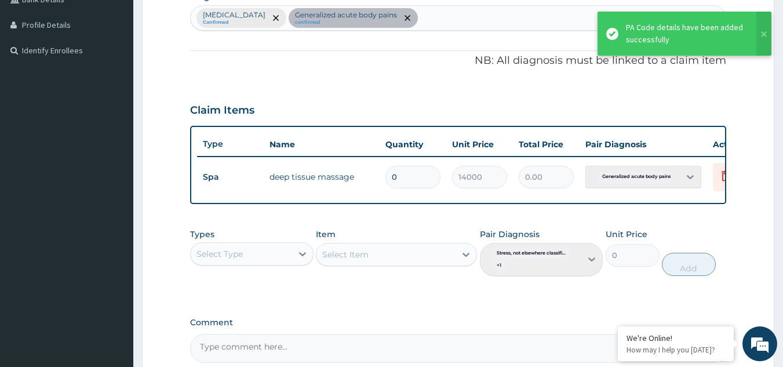
type input "1"
type input "14000.00"
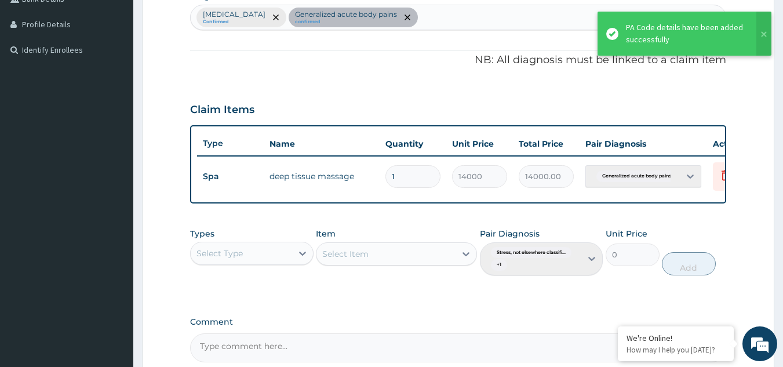
type input "0"
type input "0.00"
type input "1"
type input "14000.00"
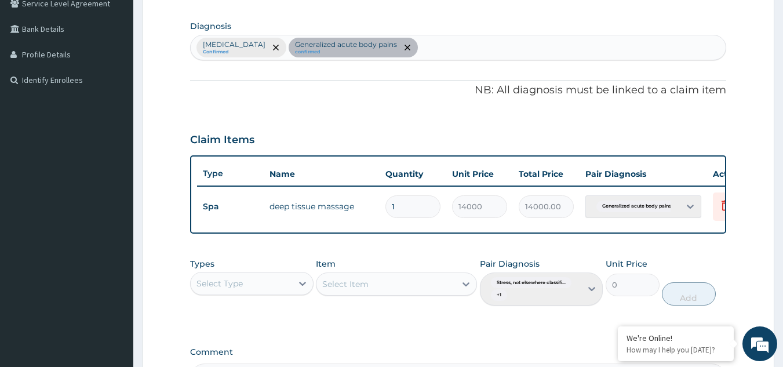
scroll to position [0, 45]
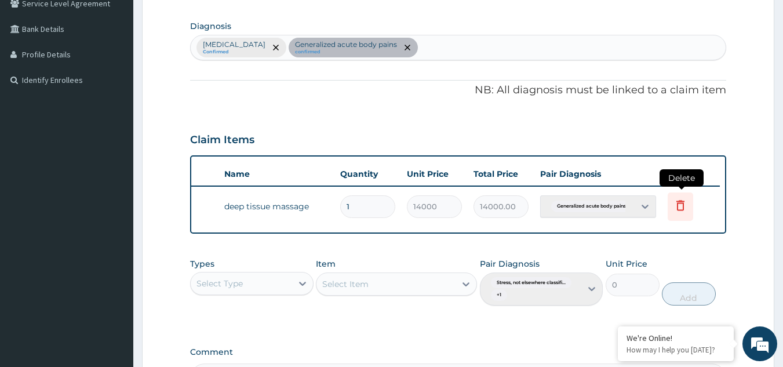
click at [681, 208] on icon at bounding box center [681, 205] width 14 height 14
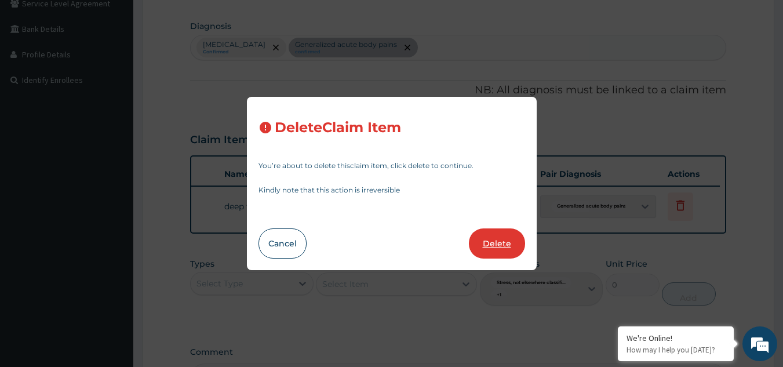
click at [485, 241] on button "Delete" at bounding box center [497, 243] width 56 height 30
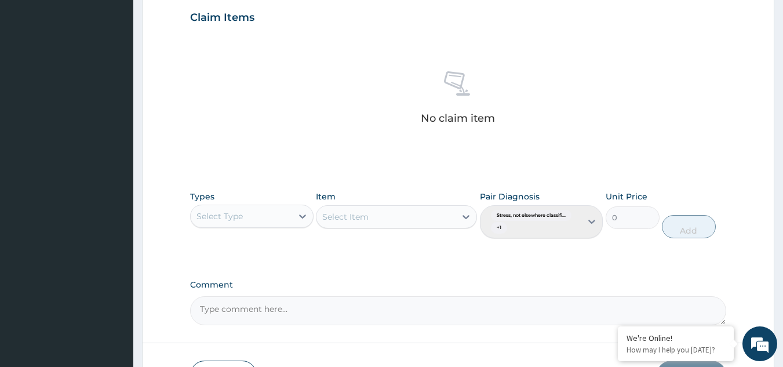
scroll to position [402, 0]
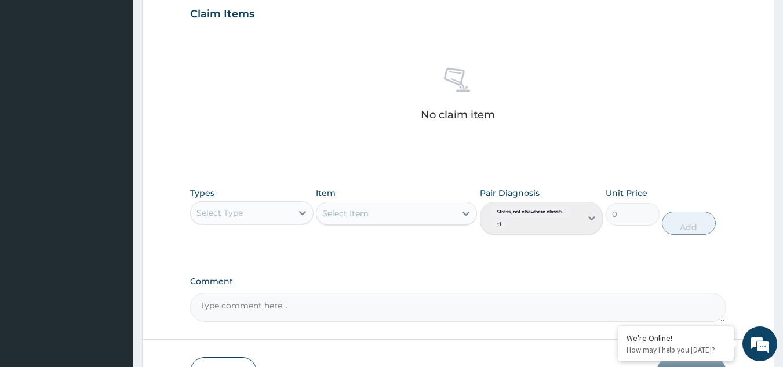
click at [578, 126] on div "No claim item" at bounding box center [458, 96] width 537 height 133
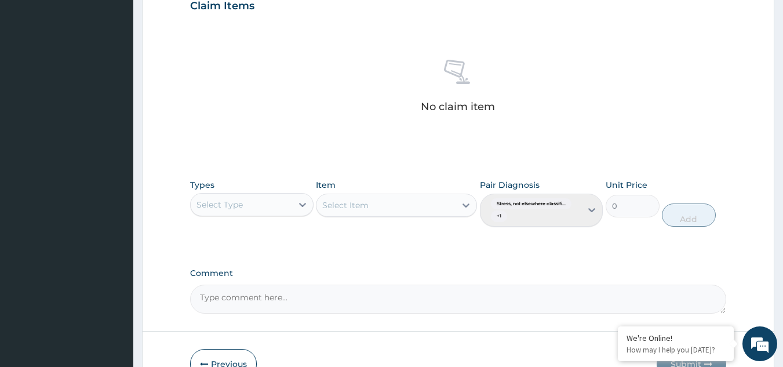
scroll to position [411, 0]
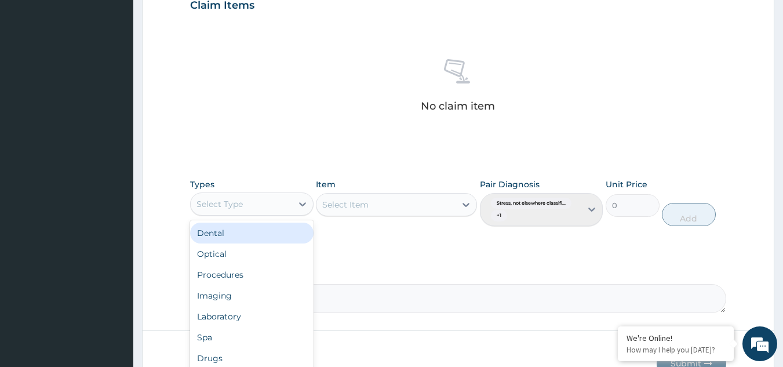
click at [267, 207] on div "Select Type" at bounding box center [241, 204] width 101 height 19
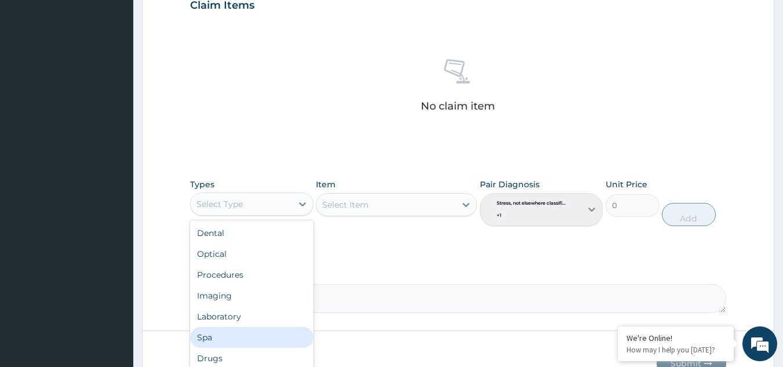
click at [227, 339] on div "Spa" at bounding box center [252, 337] width 124 height 21
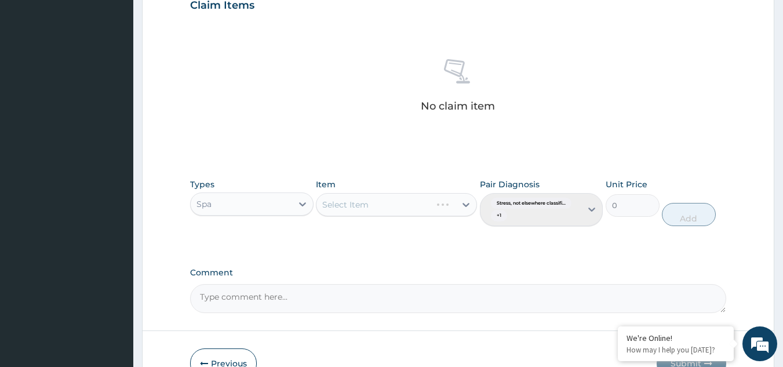
click at [378, 203] on div "Select Item" at bounding box center [396, 204] width 161 height 23
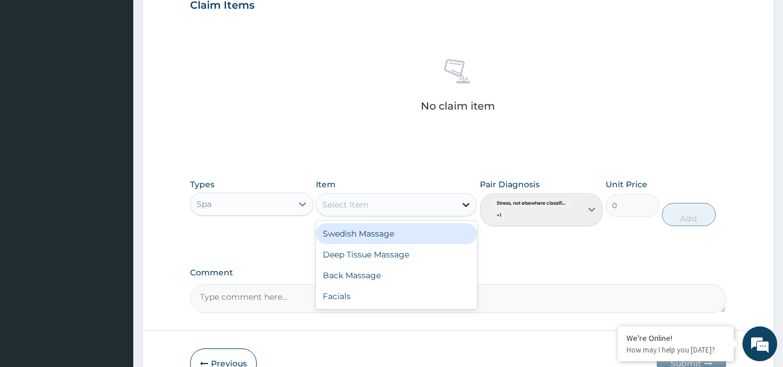
click at [462, 204] on icon at bounding box center [466, 205] width 12 height 12
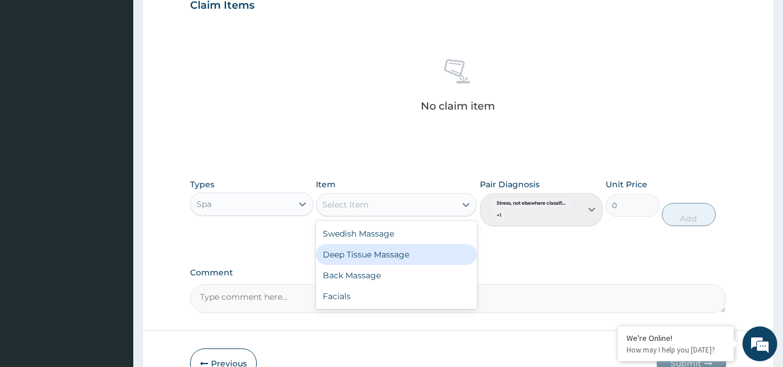
click at [380, 259] on div "Deep Tissue Massage" at bounding box center [396, 254] width 161 height 21
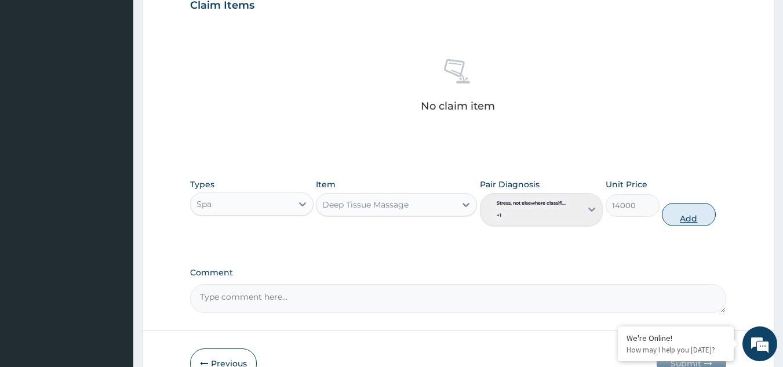
click at [687, 216] on button "Add" at bounding box center [689, 214] width 54 height 23
type input "0"
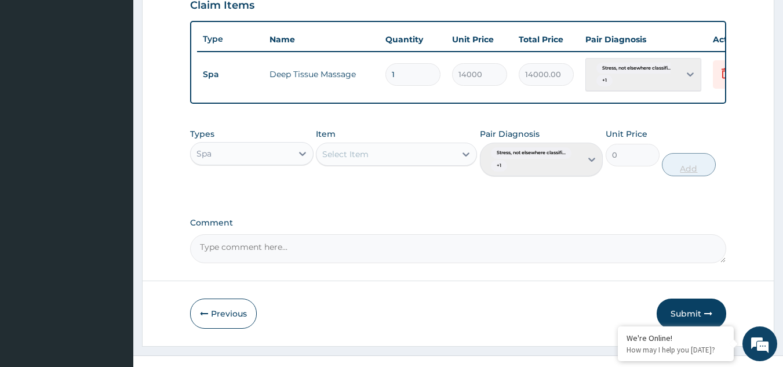
scroll to position [437, 0]
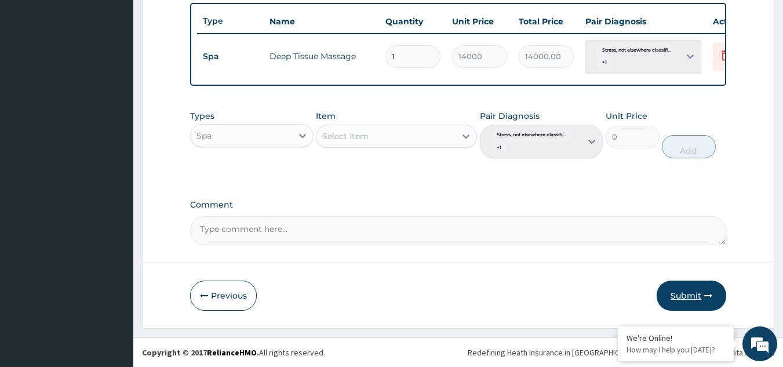
click at [690, 299] on button "Submit" at bounding box center [692, 296] width 70 height 30
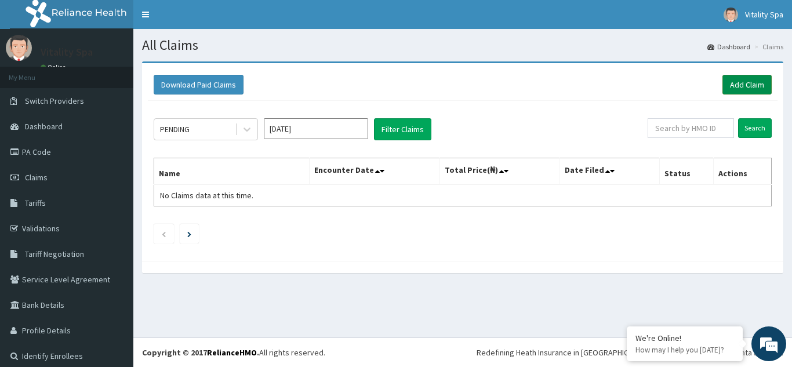
click at [742, 86] on link "Add Claim" at bounding box center [747, 85] width 49 height 20
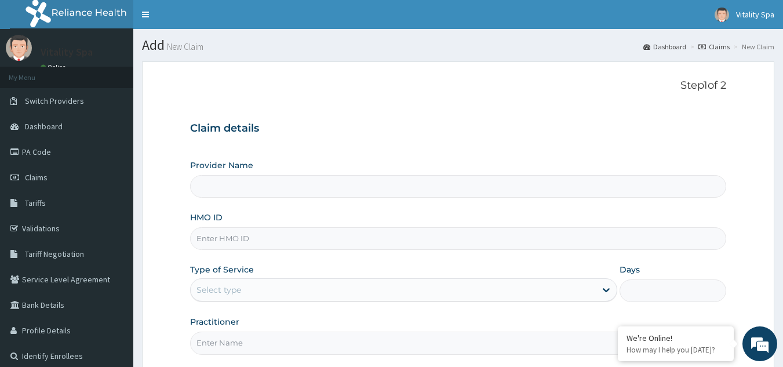
type input "Vitality Aesthetics and Spa"
type input "1"
click at [241, 238] on input "HMO ID" at bounding box center [458, 238] width 537 height 23
paste input "NCM/10045/A"
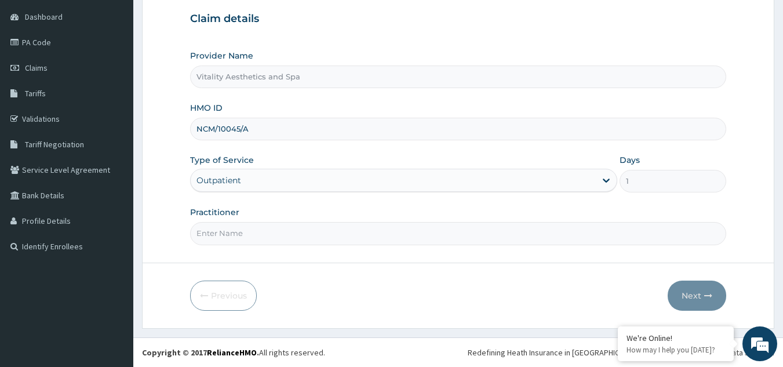
type input "NCM/10045/A"
click at [289, 231] on input "Practitioner" at bounding box center [458, 233] width 537 height 23
type input "Grace"
click at [688, 296] on button "Next" at bounding box center [697, 296] width 59 height 30
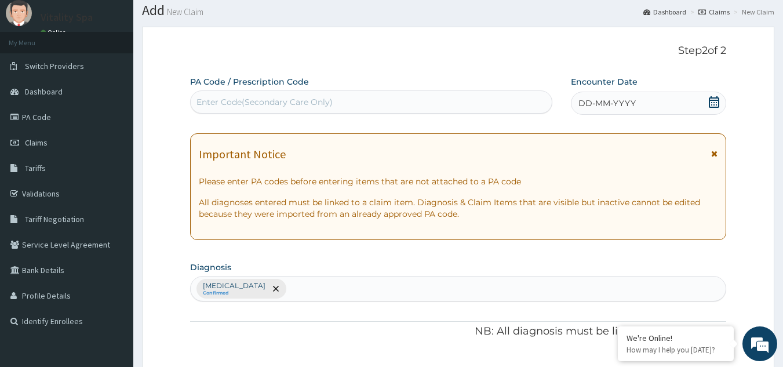
scroll to position [34, 0]
click at [254, 109] on div "Enter Code(Secondary Care Only)" at bounding box center [265, 103] width 136 height 12
paste input "PA/2405ED"
type input "PA/2405ED"
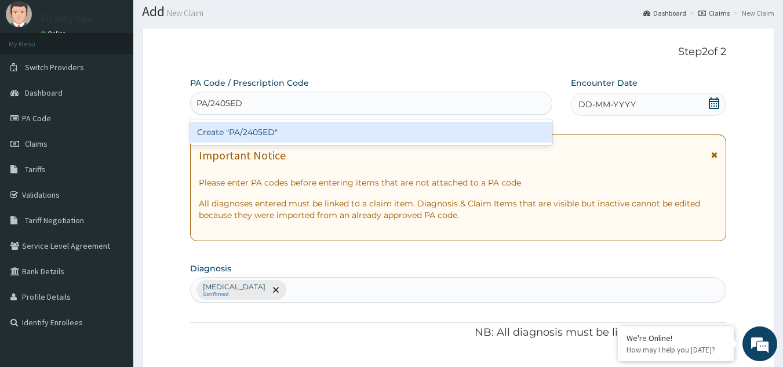
click at [261, 134] on div "Create "PA/2405ED"" at bounding box center [371, 132] width 363 height 21
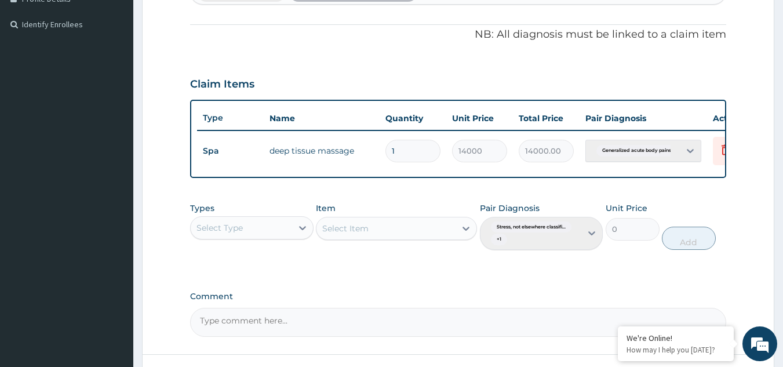
scroll to position [0, 45]
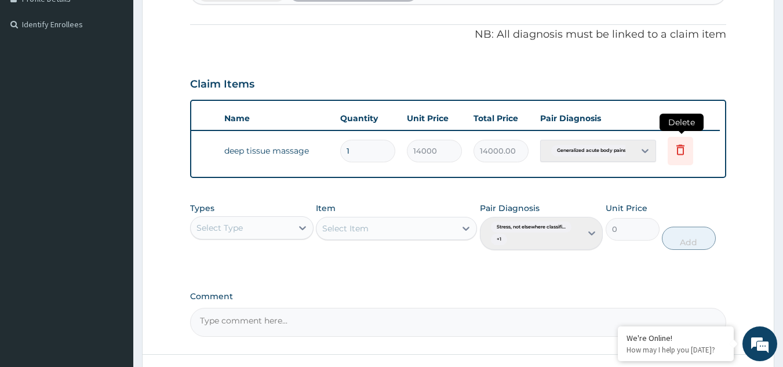
click at [680, 151] on icon at bounding box center [681, 150] width 14 height 14
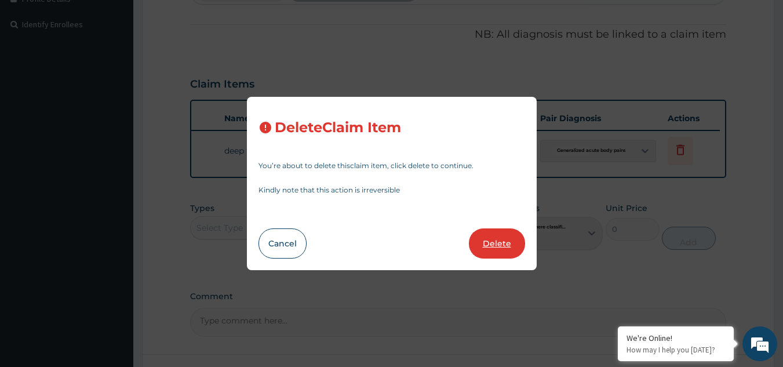
click at [495, 247] on button "Delete" at bounding box center [497, 243] width 56 height 30
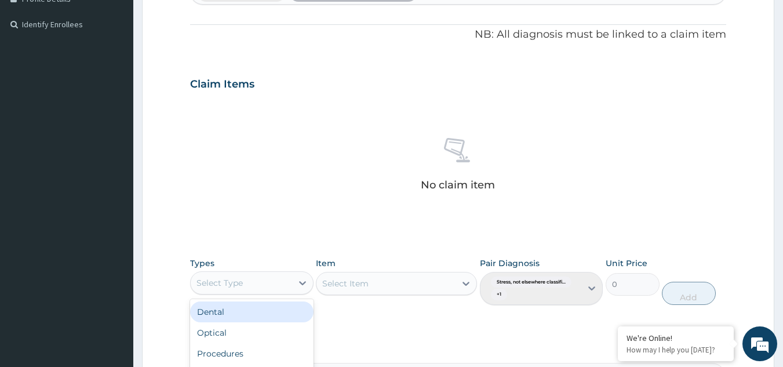
click at [252, 284] on div "Select Type" at bounding box center [241, 283] width 101 height 19
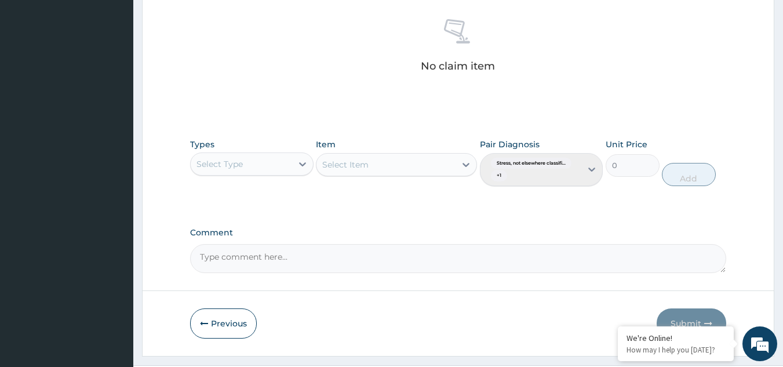
scroll to position [451, 0]
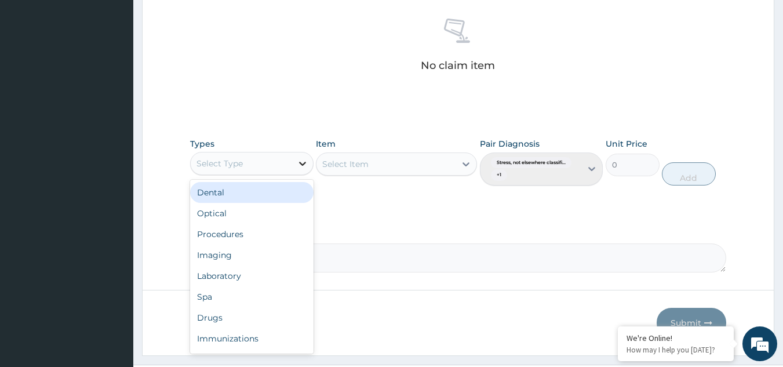
click at [304, 162] on icon at bounding box center [303, 164] width 12 height 12
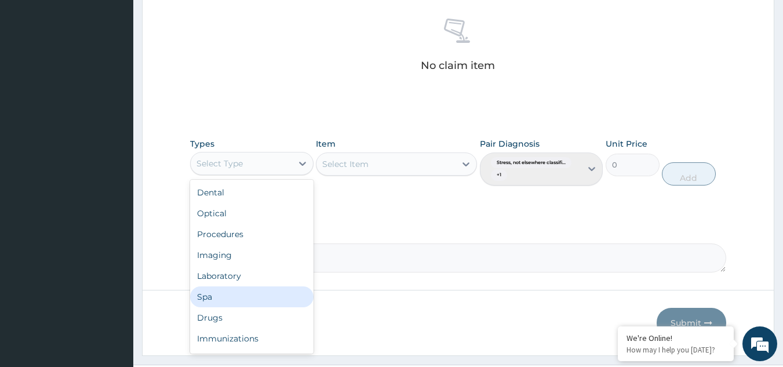
click at [240, 295] on div "Spa" at bounding box center [252, 296] width 124 height 21
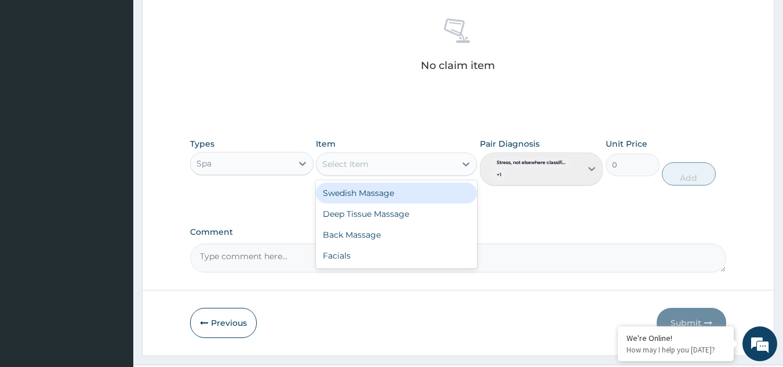
click at [392, 165] on div "Select Item" at bounding box center [386, 164] width 139 height 19
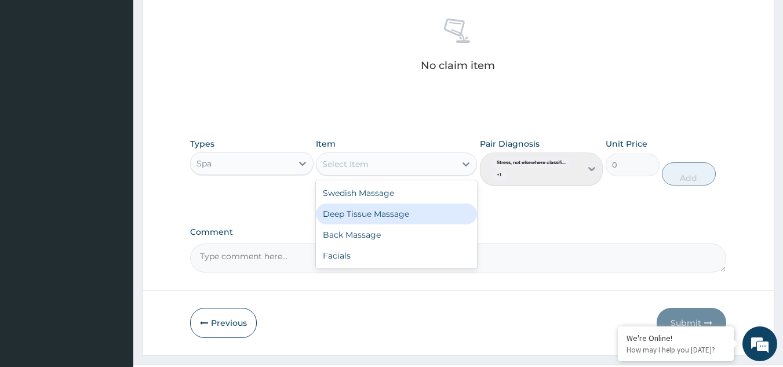
click at [381, 216] on div "Deep Tissue Massage" at bounding box center [396, 214] width 161 height 21
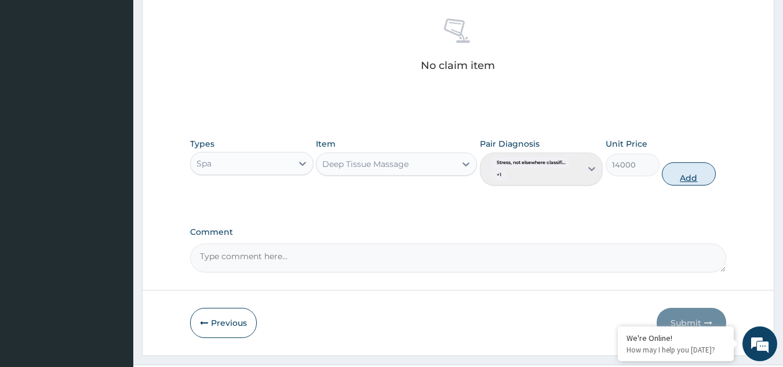
click at [685, 182] on button "Add" at bounding box center [689, 173] width 54 height 23
type input "0"
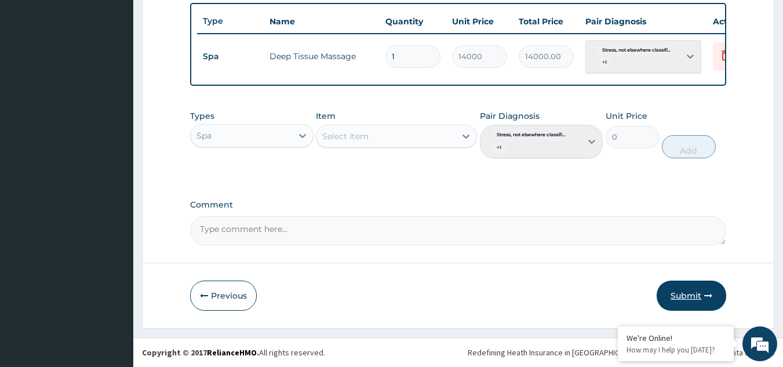
click at [693, 295] on button "Submit" at bounding box center [692, 296] width 70 height 30
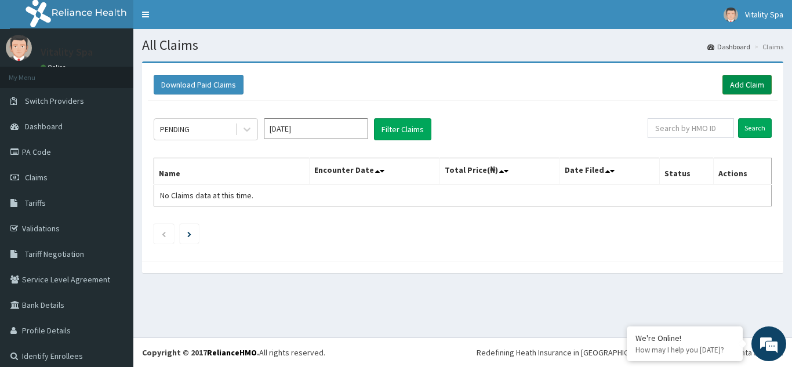
click at [738, 82] on link "Add Claim" at bounding box center [747, 85] width 49 height 20
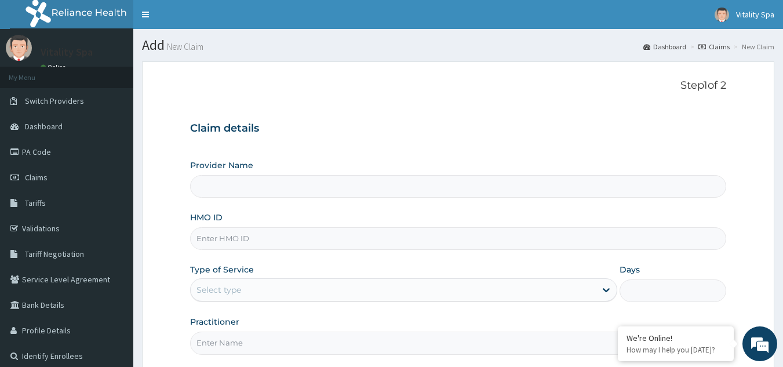
type input "Vitality Aesthetics and Spa"
type input "1"
click at [281, 241] on input "HMO ID" at bounding box center [458, 238] width 537 height 23
paste input "LTI/10026/A"
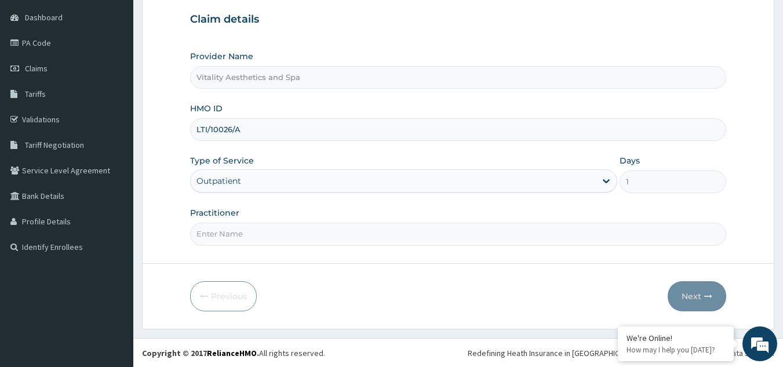
scroll to position [110, 0]
type input "LTI/10026/A"
click at [274, 231] on input "Practitioner" at bounding box center [458, 233] width 537 height 23
type input "Grace"
click at [697, 297] on button "Next" at bounding box center [697, 296] width 59 height 30
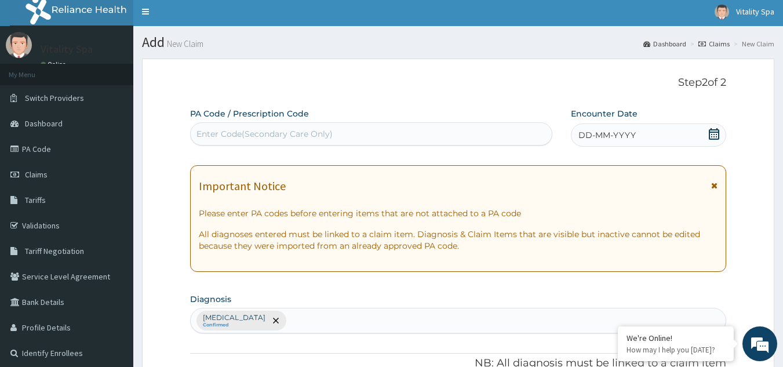
scroll to position [7, 0]
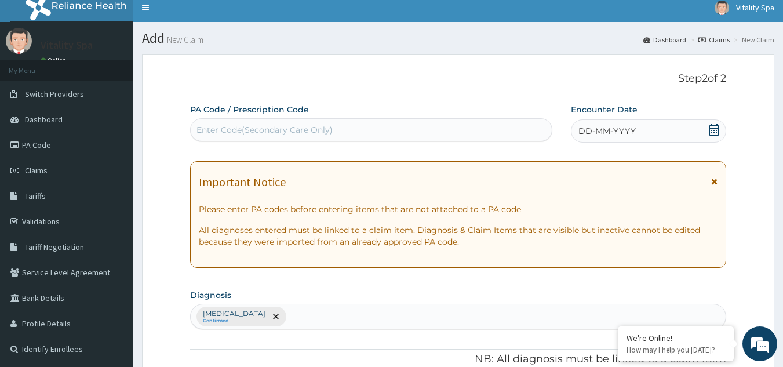
click at [461, 130] on div "Enter Code(Secondary Care Only)" at bounding box center [372, 130] width 362 height 19
paste input "PA/DCF935"
type input "PA/DCF935"
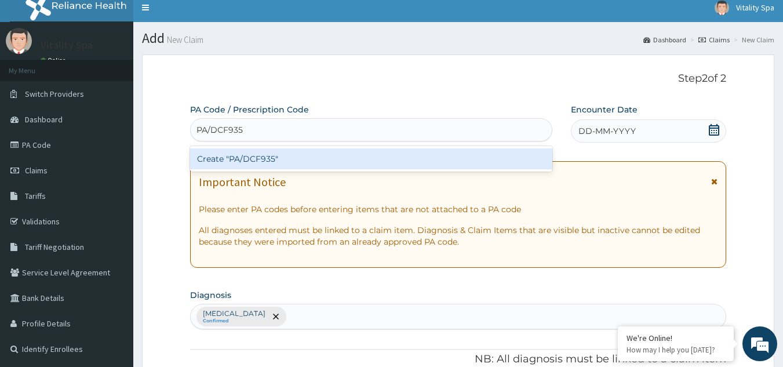
click at [401, 154] on div "Create "PA/DCF935"" at bounding box center [371, 158] width 363 height 21
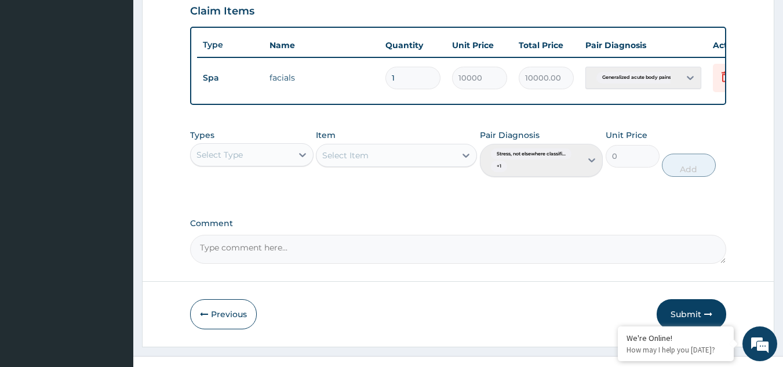
scroll to position [0, 45]
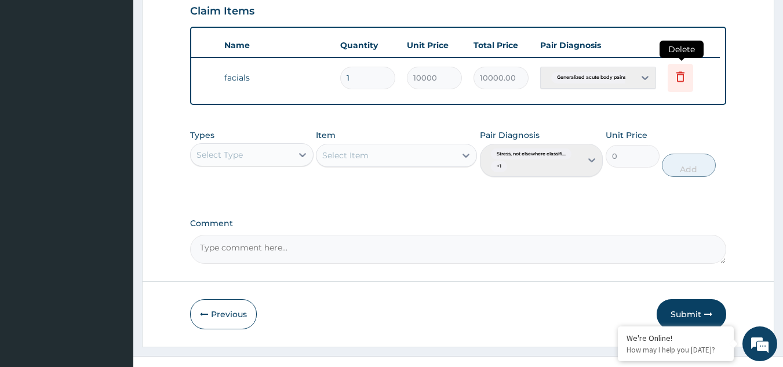
click at [679, 75] on icon at bounding box center [681, 76] width 8 height 10
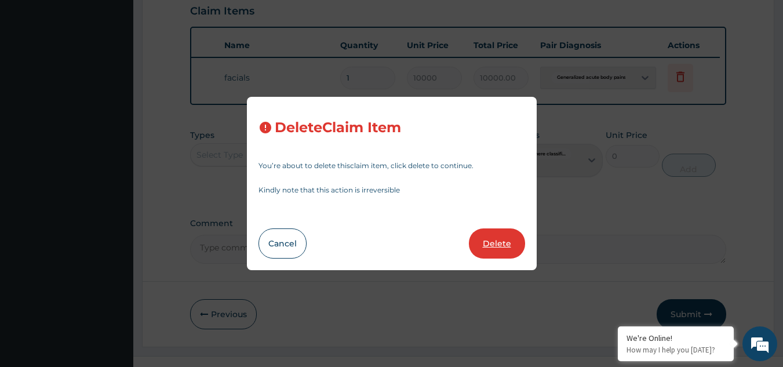
click at [488, 241] on button "Delete" at bounding box center [497, 243] width 56 height 30
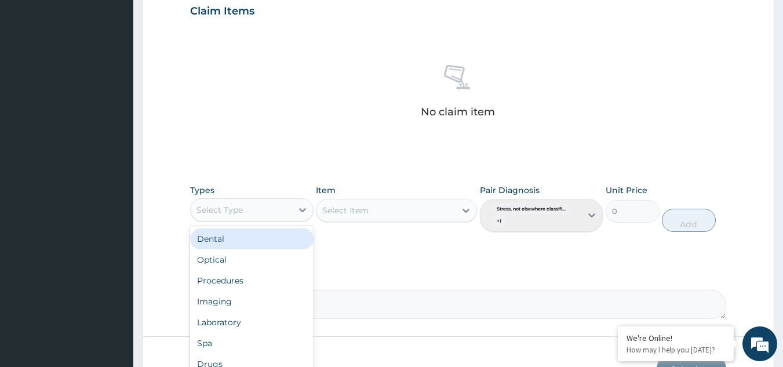
click at [252, 205] on div "Select Type" at bounding box center [241, 210] width 101 height 19
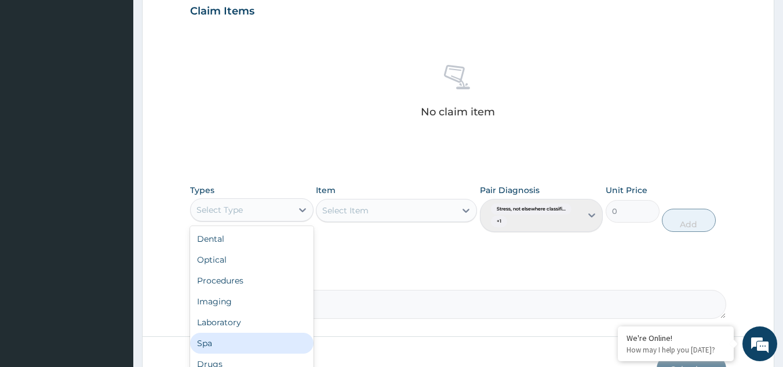
click at [218, 341] on div "Spa" at bounding box center [252, 343] width 124 height 21
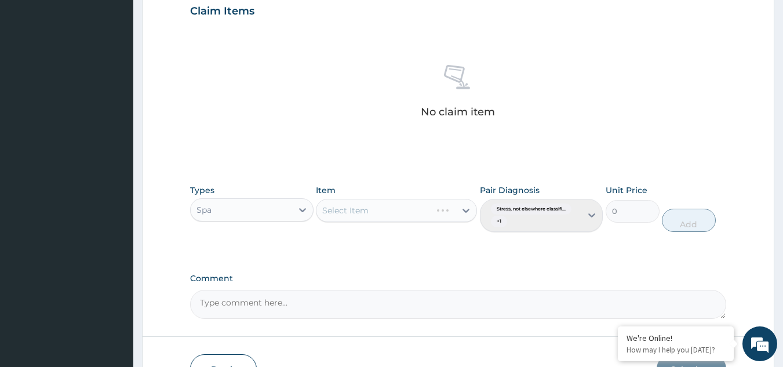
click at [357, 219] on div "Select Item" at bounding box center [396, 210] width 161 height 23
click at [462, 211] on div "Select Item" at bounding box center [396, 210] width 161 height 23
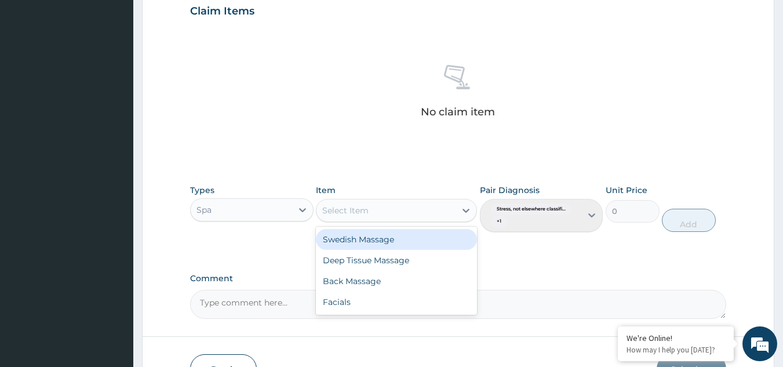
click at [389, 218] on div "Select Item" at bounding box center [386, 210] width 139 height 19
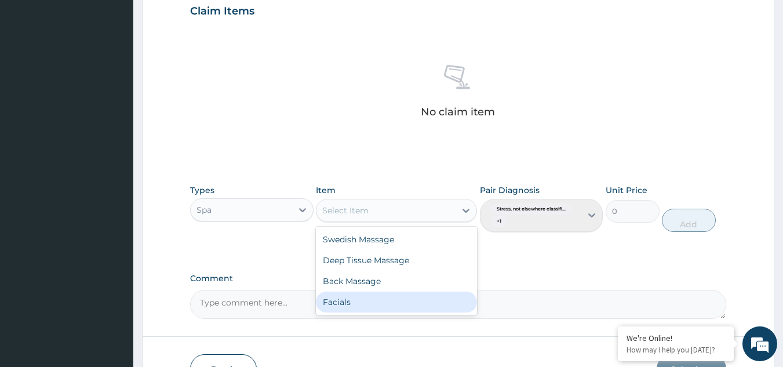
click at [351, 302] on div "Facials" at bounding box center [396, 302] width 161 height 21
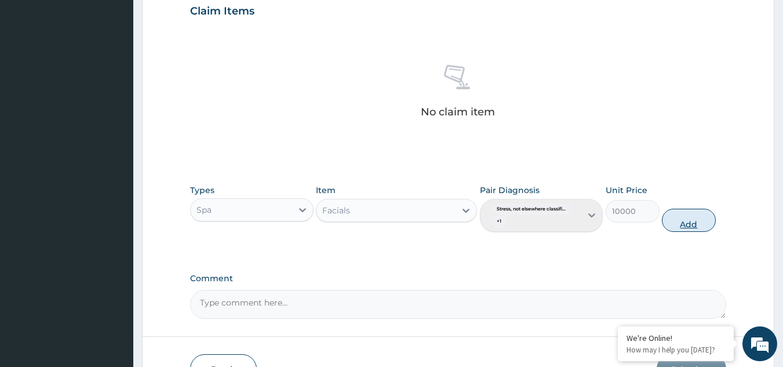
click at [688, 214] on button "Add" at bounding box center [689, 220] width 54 height 23
type input "0"
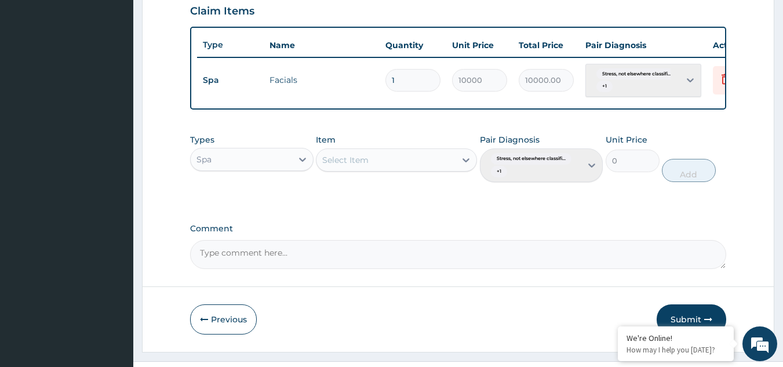
scroll to position [437, 0]
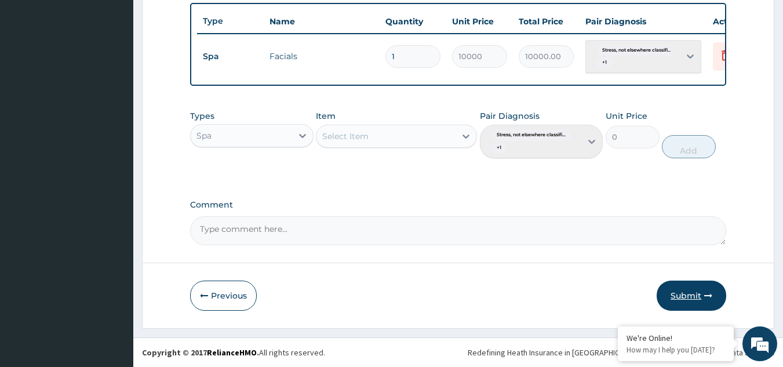
click at [694, 296] on button "Submit" at bounding box center [692, 296] width 70 height 30
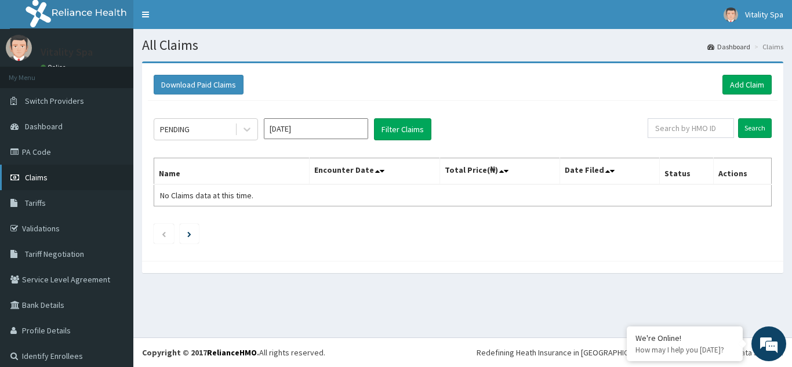
click at [38, 177] on span "Claims" at bounding box center [36, 177] width 23 height 10
click at [396, 133] on button "Filter Claims" at bounding box center [402, 129] width 57 height 22
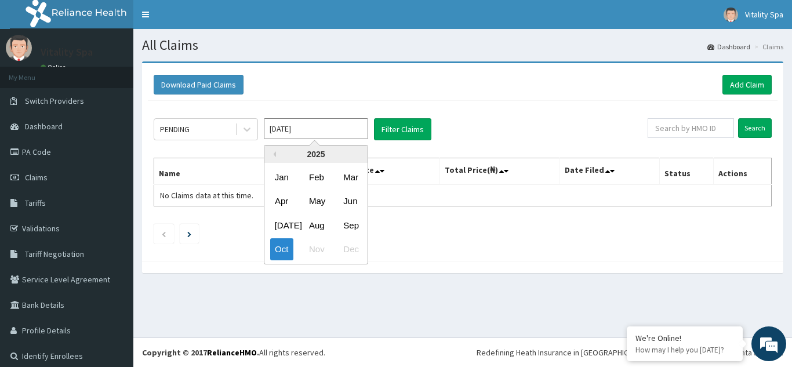
click at [333, 133] on input "[DATE]" at bounding box center [316, 128] width 104 height 21
click at [348, 226] on div "Sep" at bounding box center [350, 225] width 23 height 21
type input "[DATE]"
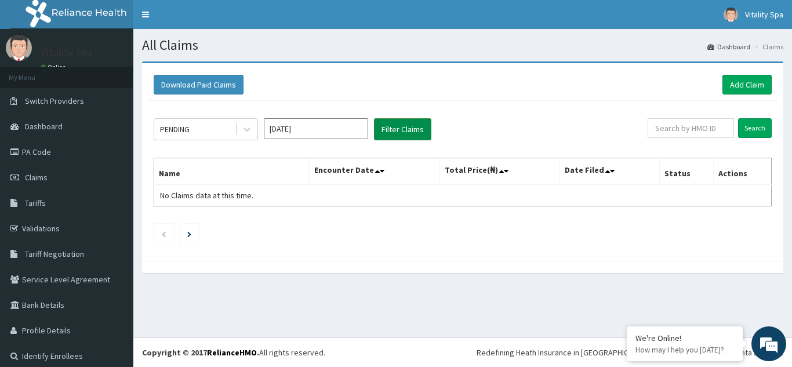
click at [404, 130] on button "Filter Claims" at bounding box center [402, 129] width 57 height 22
click at [746, 128] on input "Search" at bounding box center [755, 128] width 34 height 20
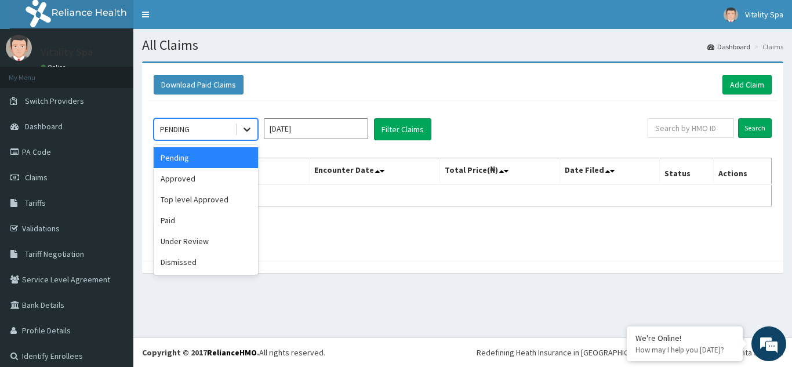
click at [246, 129] on icon at bounding box center [247, 130] width 12 height 12
click at [217, 242] on div "Under Review" at bounding box center [206, 241] width 104 height 21
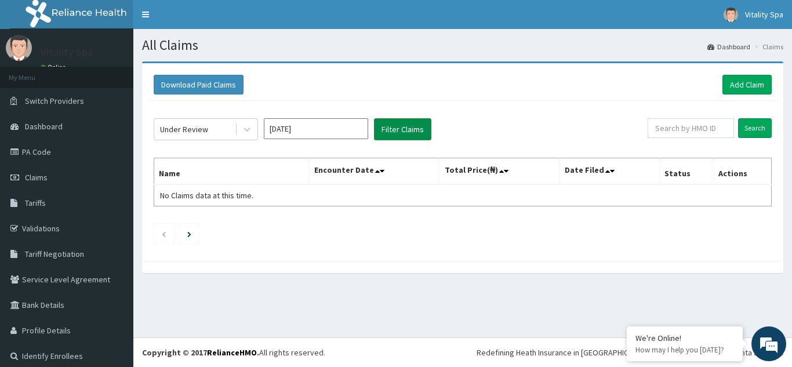
click at [396, 137] on button "Filter Claims" at bounding box center [402, 129] width 57 height 22
